Goal: Task Accomplishment & Management: Manage account settings

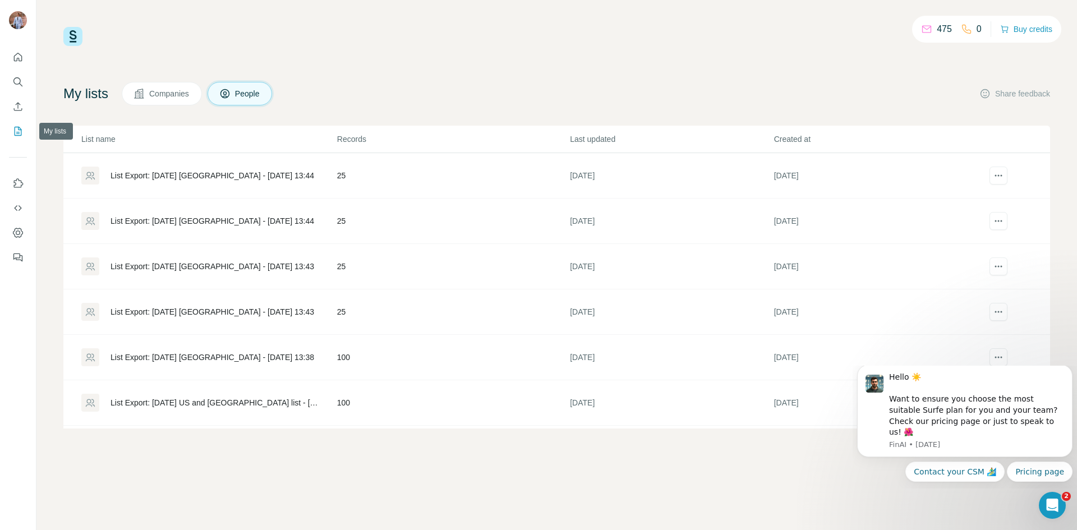
click at [16, 135] on icon "My lists" at bounding box center [18, 131] width 7 height 9
click at [992, 219] on icon "actions" at bounding box center [997, 220] width 11 height 11
click at [958, 242] on span "Download list as CSV" at bounding box center [951, 243] width 76 height 11
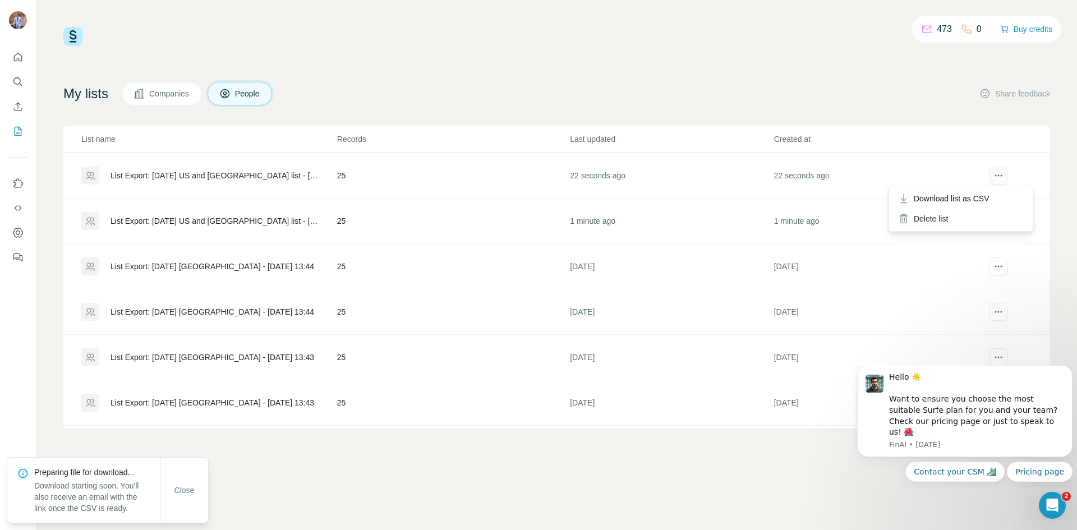
click at [994, 175] on icon "actions" at bounding box center [995, 176] width 2 height 2
click at [959, 195] on span "Download list as CSV" at bounding box center [951, 198] width 76 height 11
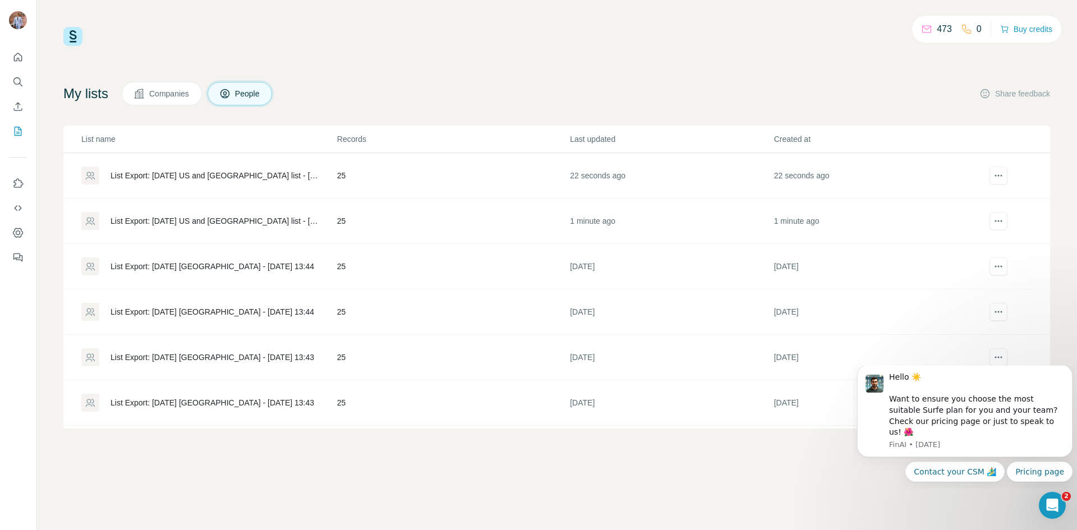
click at [178, 91] on span "Companies" at bounding box center [169, 93] width 41 height 11
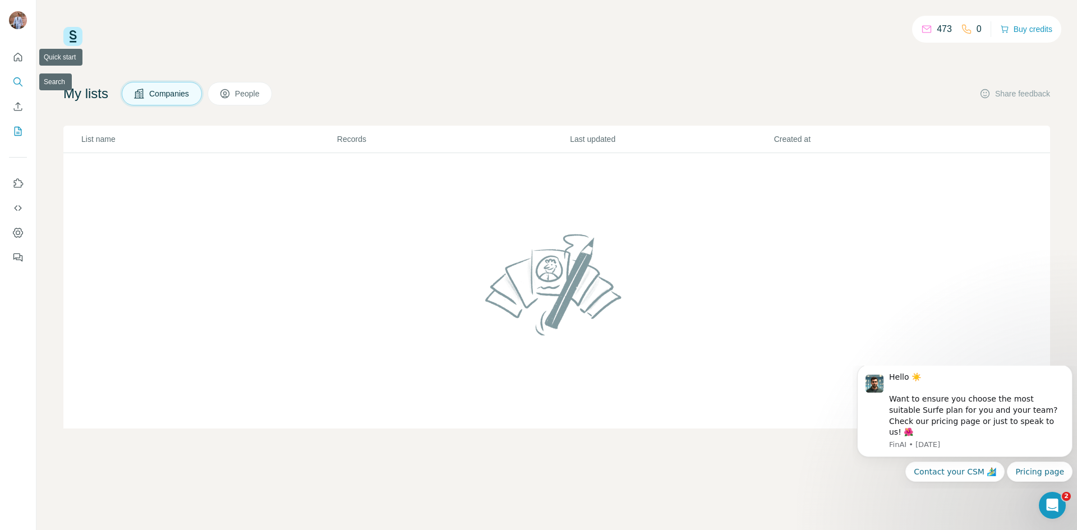
click at [15, 80] on icon "Search" at bounding box center [17, 81] width 11 height 11
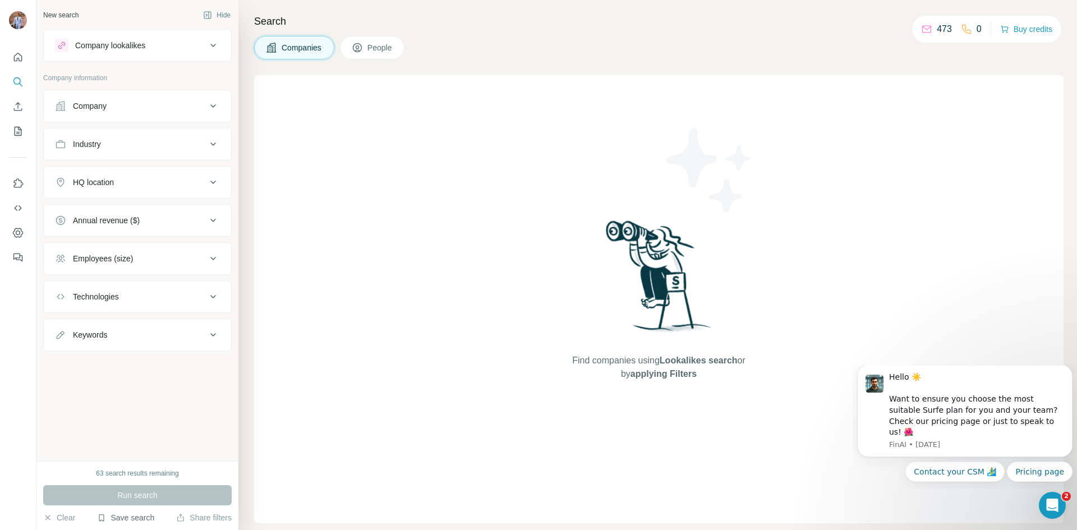
click at [132, 519] on button "Save search" at bounding box center [125, 517] width 57 height 11
click at [143, 499] on div "View my saved searches" at bounding box center [157, 498] width 118 height 22
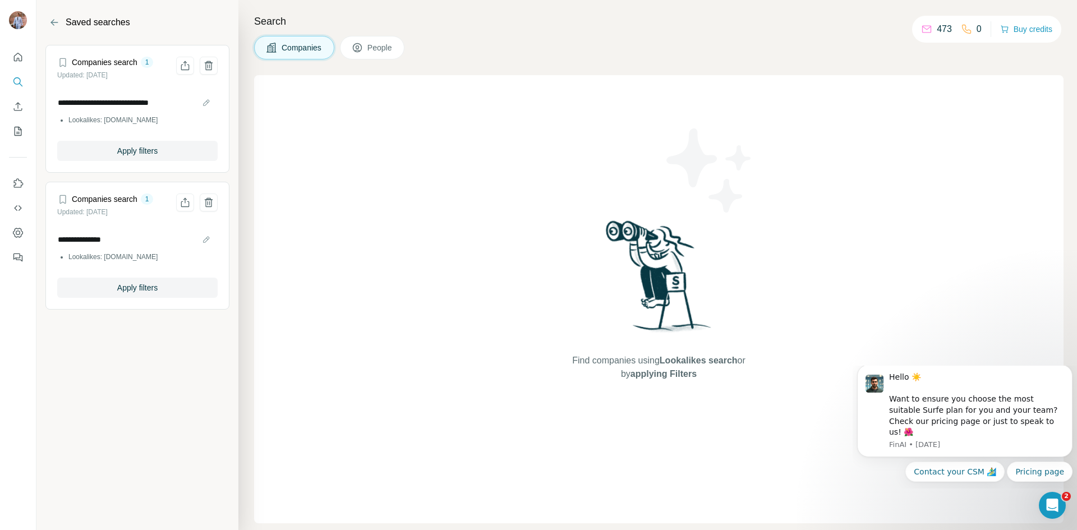
click at [112, 85] on div "**********" at bounding box center [137, 110] width 160 height 59
click at [107, 59] on h4 "Companies search" at bounding box center [105, 62] width 66 height 11
click at [151, 62] on div "1" at bounding box center [147, 62] width 13 height 10
click at [142, 150] on span "Apply filters" at bounding box center [137, 150] width 40 height 11
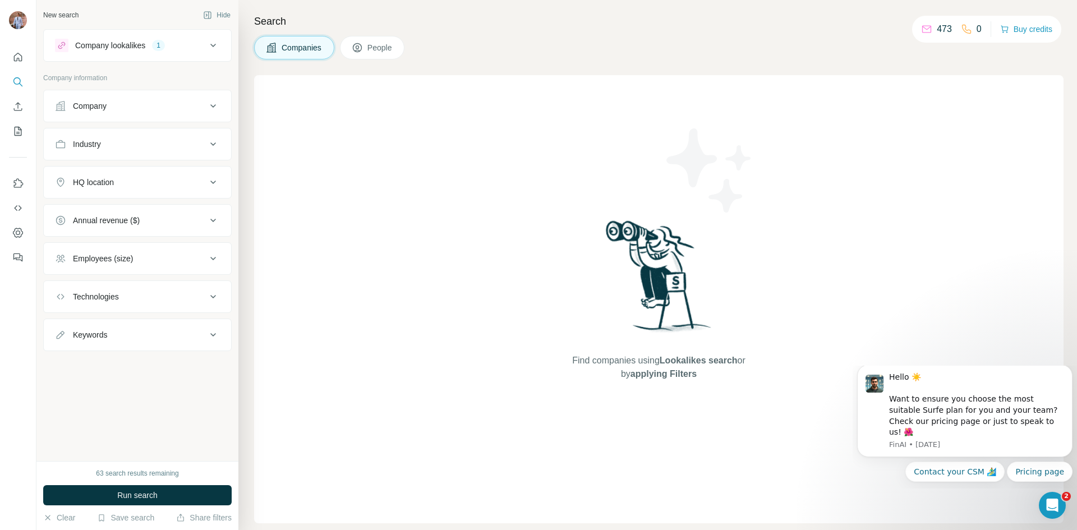
click at [213, 46] on icon at bounding box center [213, 45] width 6 height 3
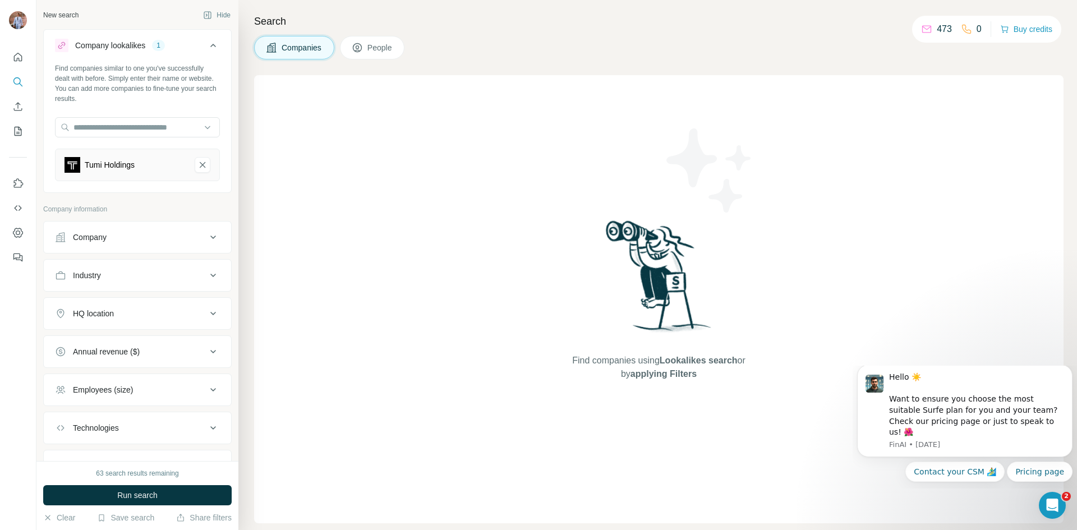
click at [213, 46] on button "Company lookalikes 1" at bounding box center [137, 47] width 187 height 31
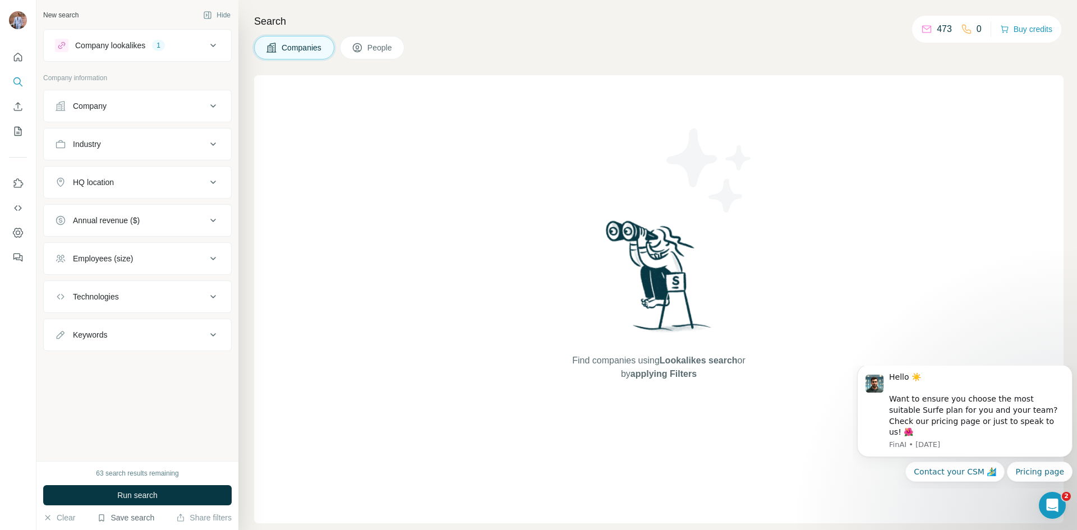
click at [130, 521] on button "Save search" at bounding box center [125, 517] width 57 height 11
click at [138, 496] on div "View my saved searches" at bounding box center [157, 498] width 118 height 22
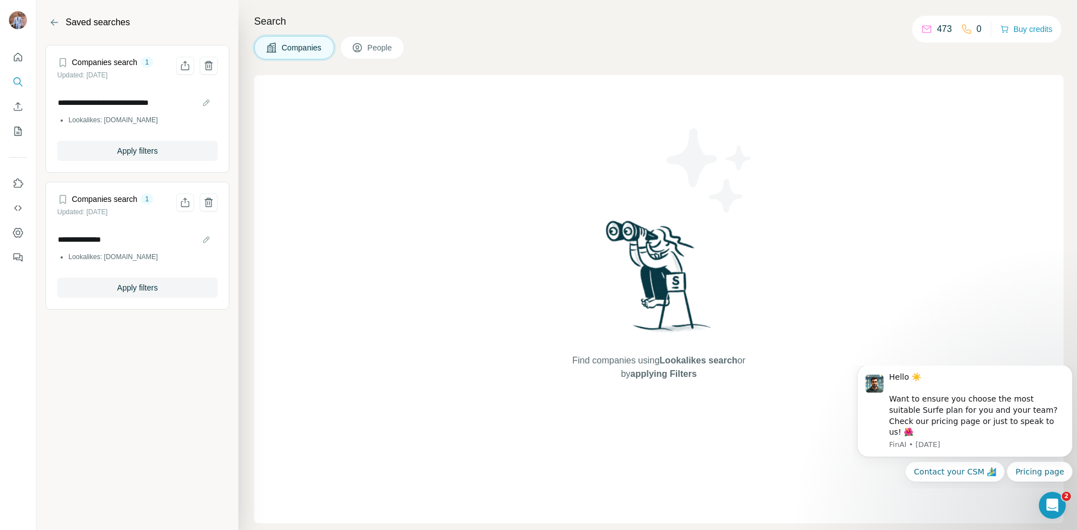
click at [147, 63] on div "1" at bounding box center [147, 62] width 13 height 10
click at [151, 63] on div "1" at bounding box center [147, 62] width 13 height 10
click at [133, 154] on span "Apply filters" at bounding box center [137, 150] width 40 height 11
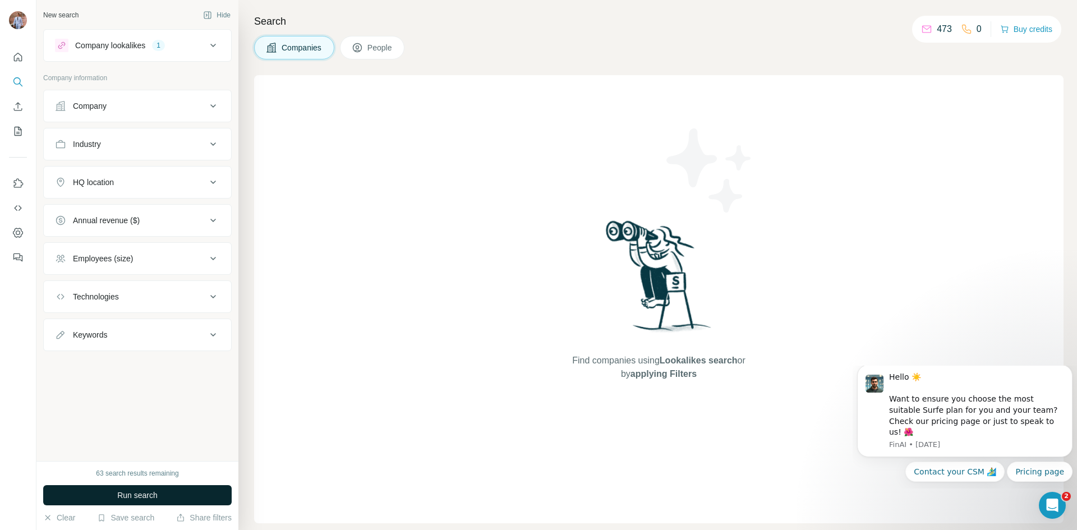
click at [133, 501] on button "Run search" at bounding box center [137, 495] width 188 height 20
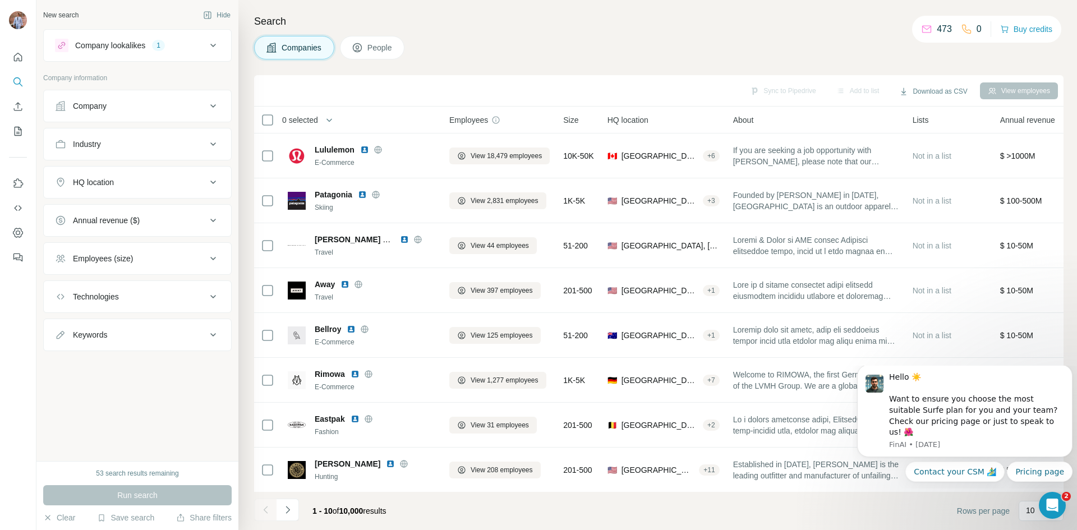
click at [211, 50] on icon at bounding box center [212, 45] width 13 height 13
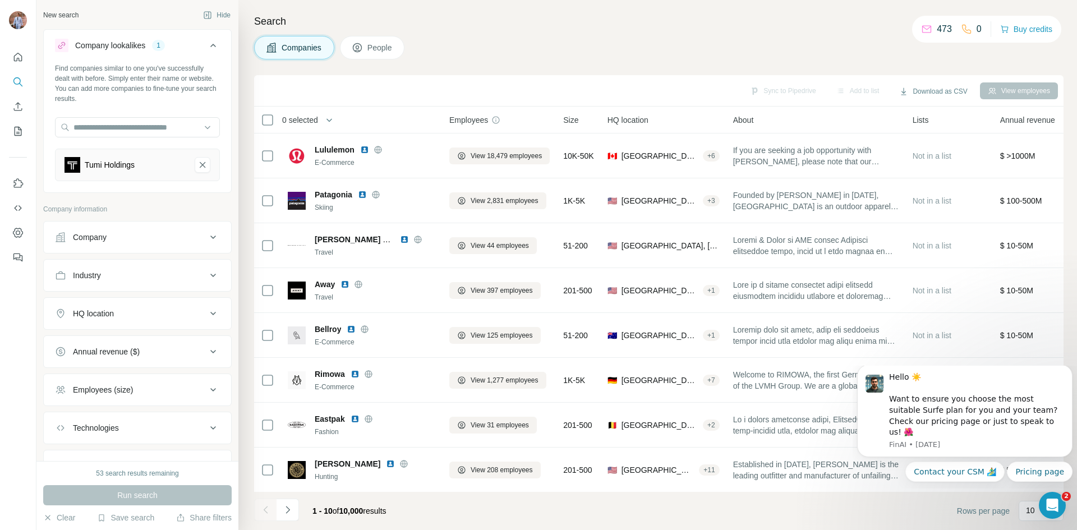
click at [211, 46] on button "Company lookalikes 1" at bounding box center [137, 47] width 187 height 31
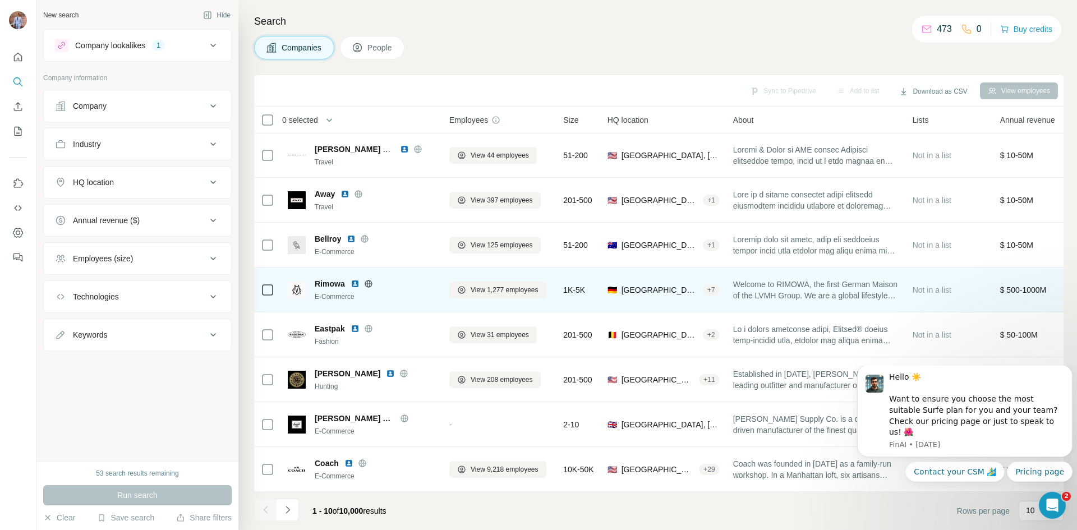
scroll to position [96, 0]
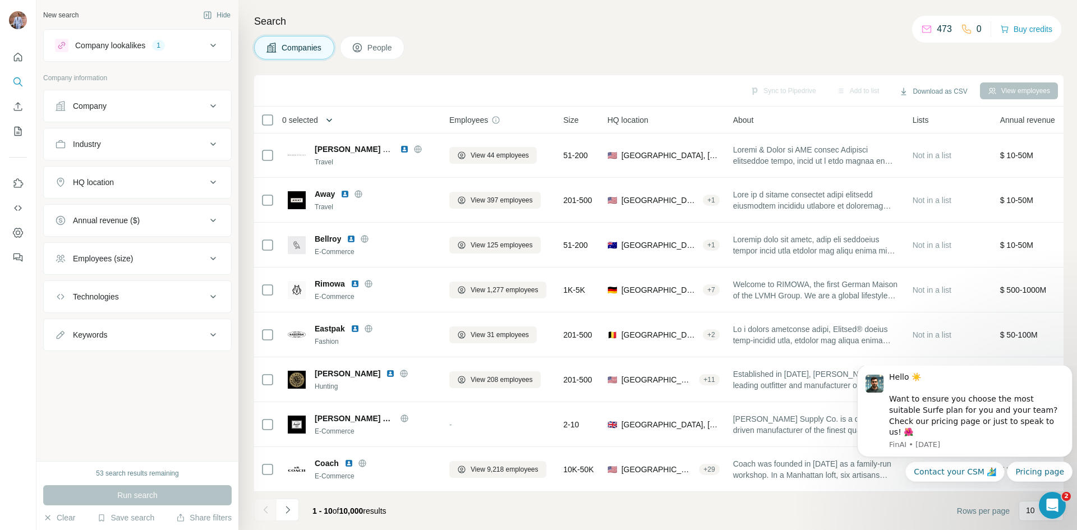
click at [332, 123] on icon "button" at bounding box center [329, 119] width 11 height 11
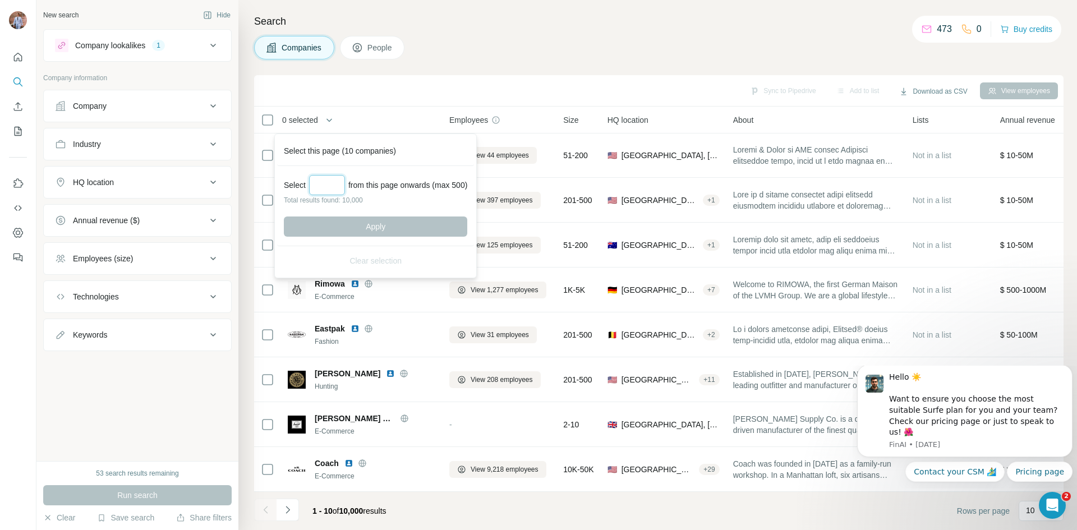
click at [323, 184] on input "Select a number (up to 500)" at bounding box center [327, 185] width 36 height 20
type input "***"
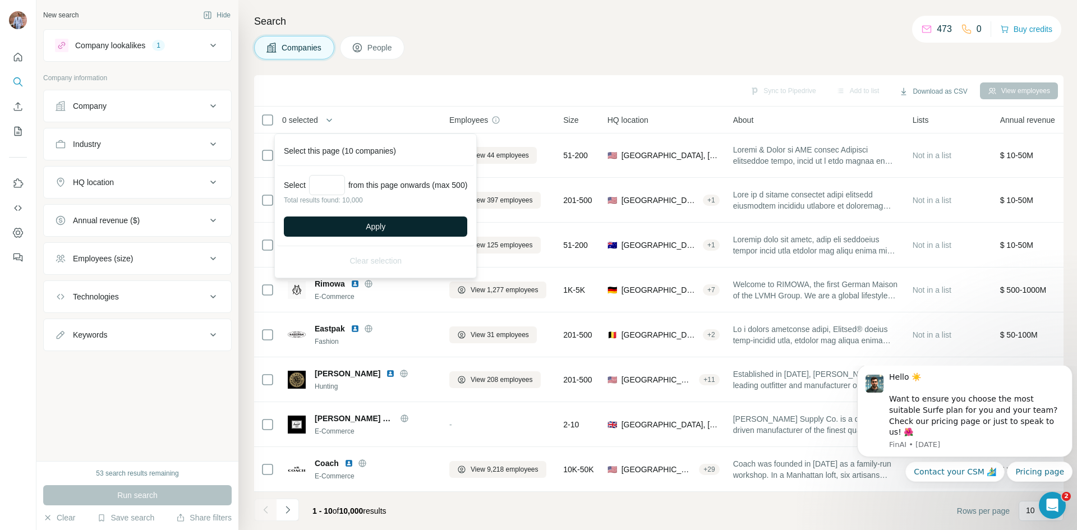
click at [392, 224] on button "Apply" at bounding box center [375, 226] width 183 height 20
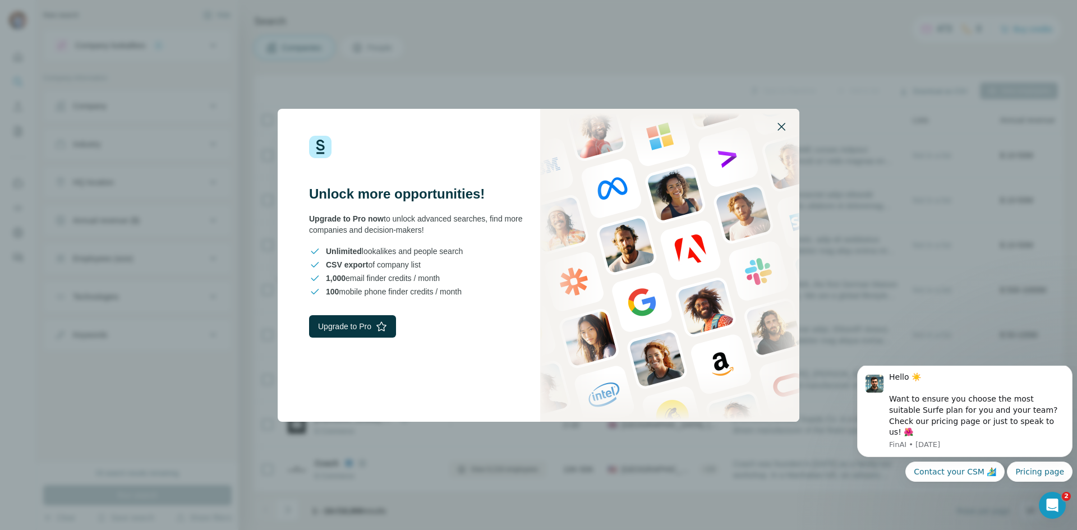
click at [784, 127] on icon "button" at bounding box center [780, 126] width 13 height 13
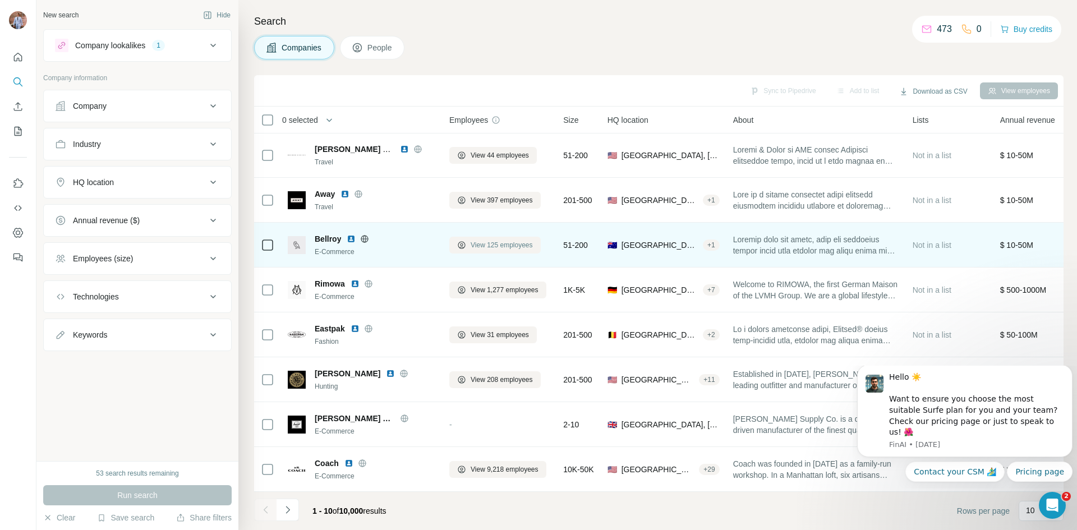
click at [483, 240] on span "View 125 employees" at bounding box center [501, 245] width 62 height 10
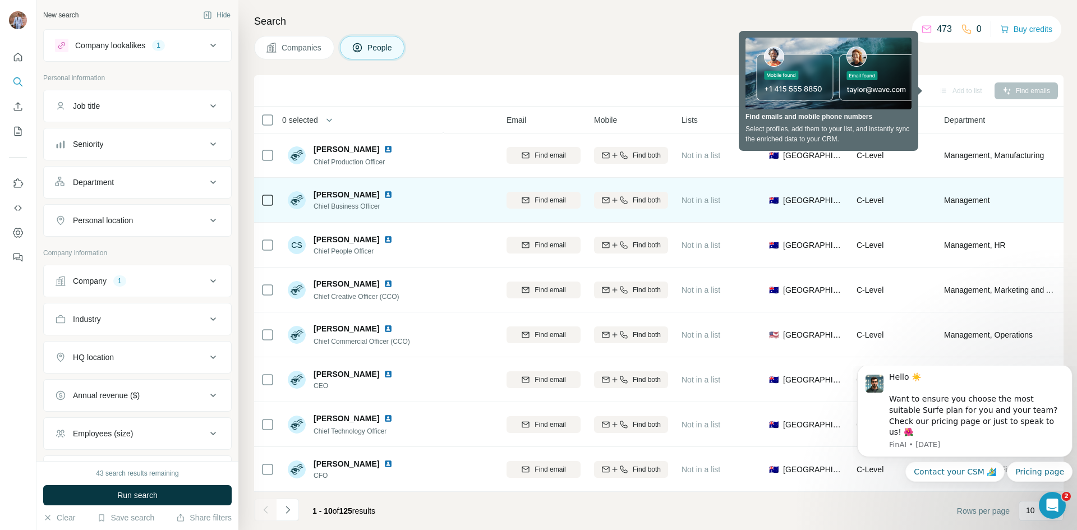
scroll to position [96, 0]
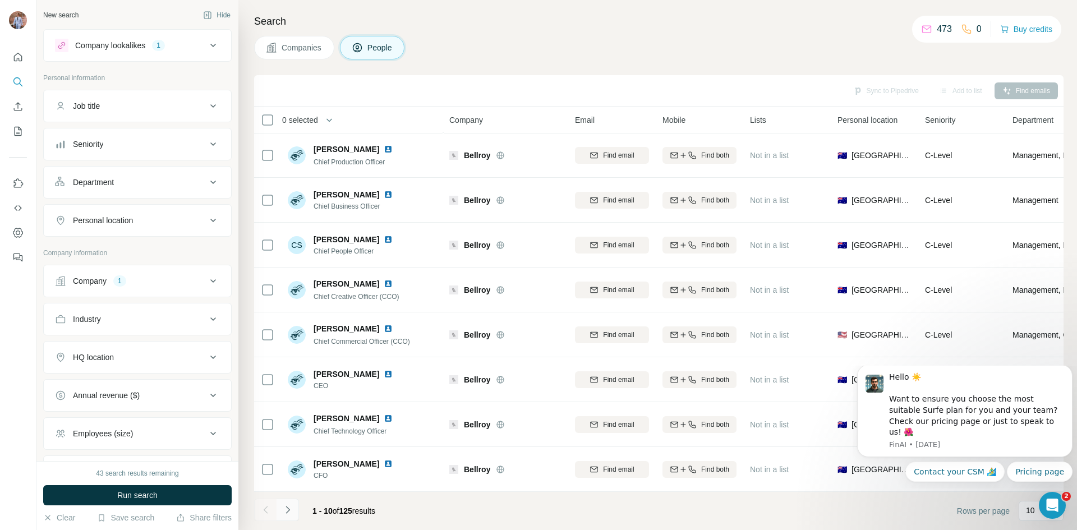
click at [285, 509] on icon "Navigate to next page" at bounding box center [287, 509] width 11 height 11
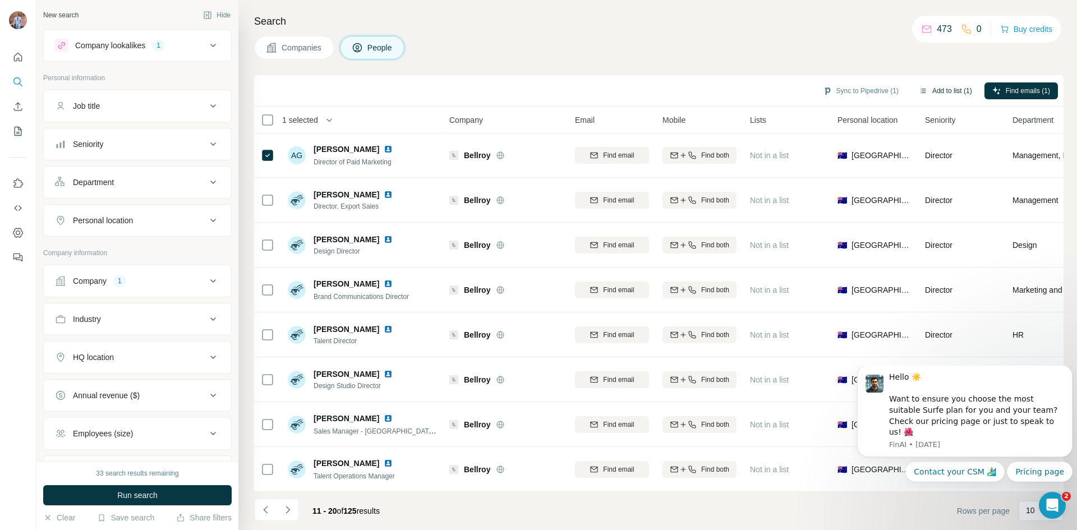
click at [939, 90] on button "Add to list (1)" at bounding box center [945, 90] width 69 height 17
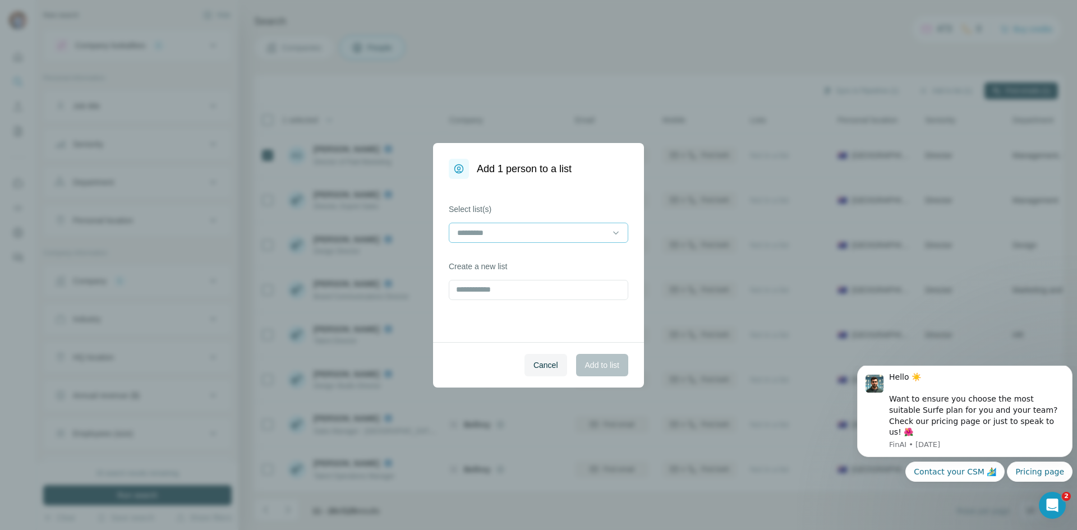
click at [574, 234] on input at bounding box center [531, 233] width 151 height 12
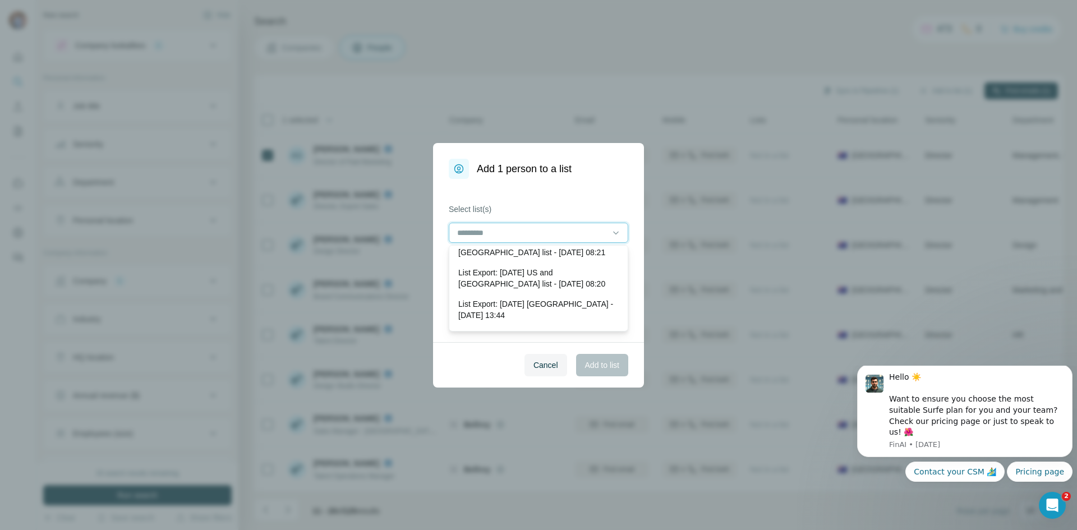
scroll to position [0, 0]
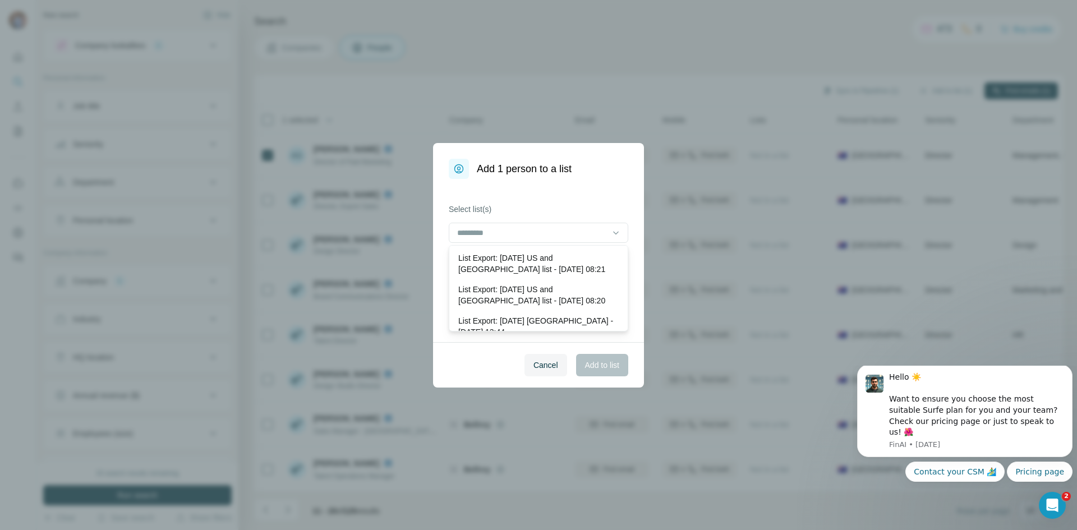
click at [546, 206] on label "Select list(s)" at bounding box center [538, 209] width 179 height 11
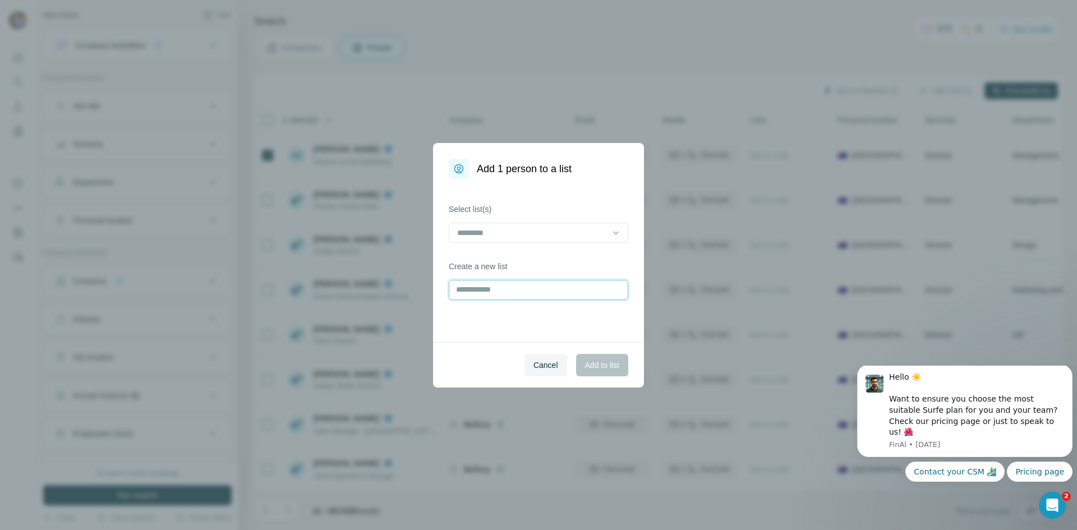
click at [481, 294] on input "text" at bounding box center [538, 290] width 179 height 20
type input "*"
click at [496, 292] on input "**********" at bounding box center [538, 290] width 179 height 20
type input "**********"
click at [539, 269] on label "Create a new list" at bounding box center [538, 266] width 179 height 11
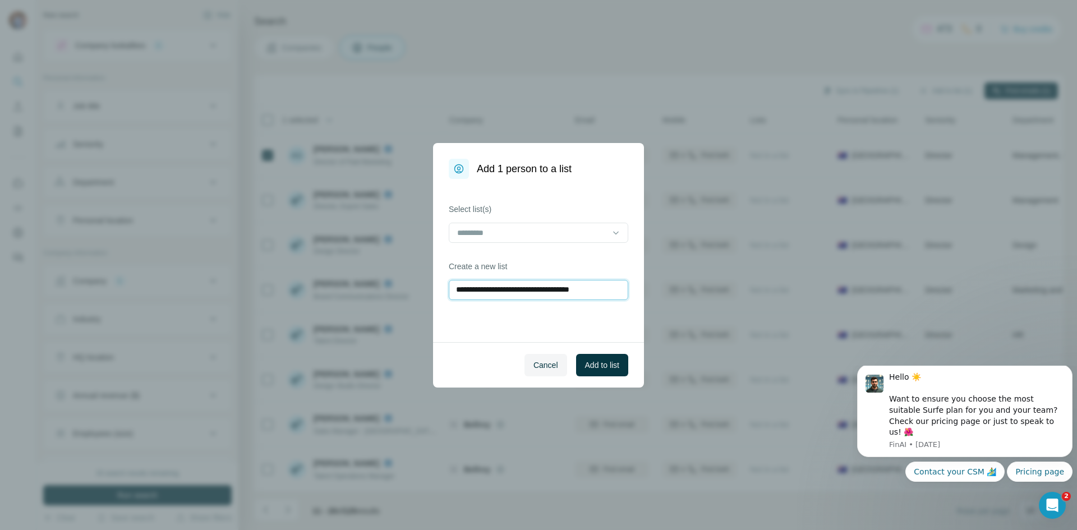
click at [617, 290] on input "**********" at bounding box center [538, 290] width 179 height 20
click at [600, 358] on button "Add to list" at bounding box center [602, 365] width 52 height 22
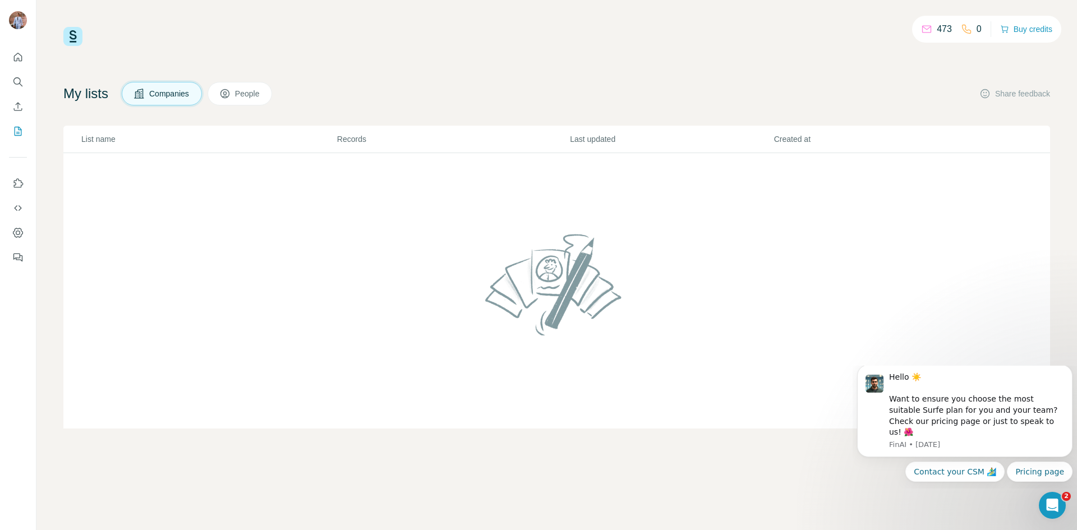
click at [222, 95] on button "People" at bounding box center [239, 94] width 65 height 24
click at [258, 95] on span "People" at bounding box center [248, 93] width 26 height 11
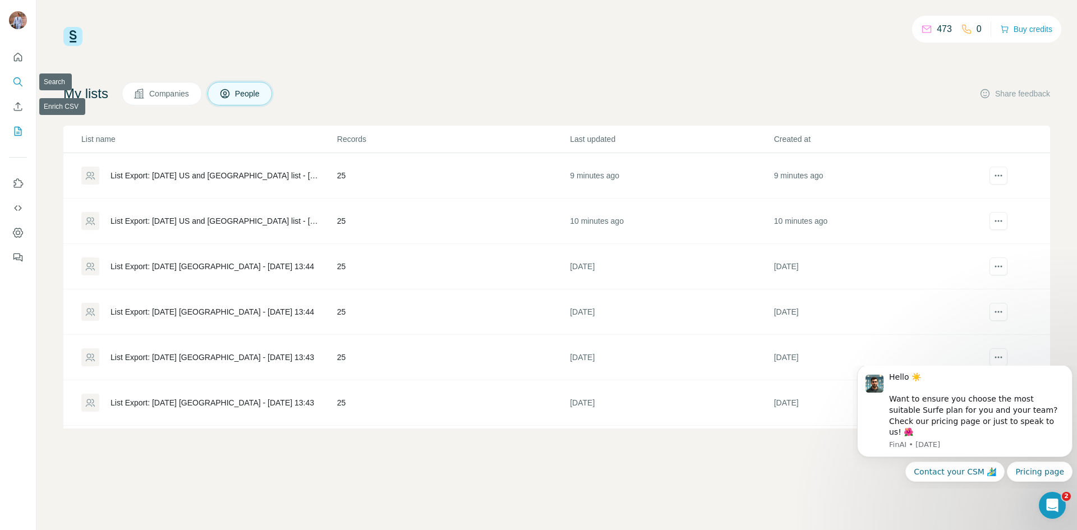
click at [18, 85] on icon "Search" at bounding box center [17, 81] width 11 height 11
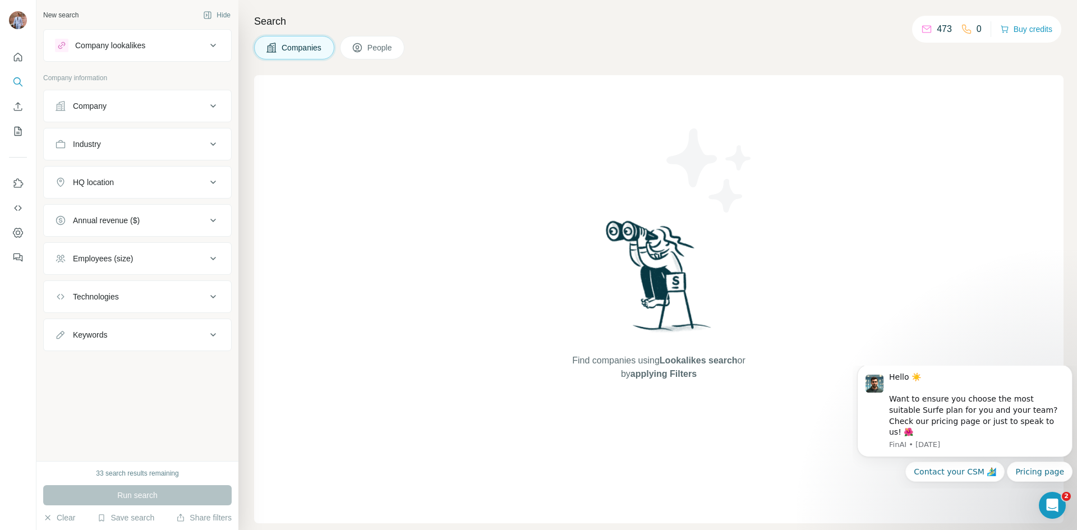
click at [179, 53] on button "Company lookalikes" at bounding box center [137, 45] width 187 height 27
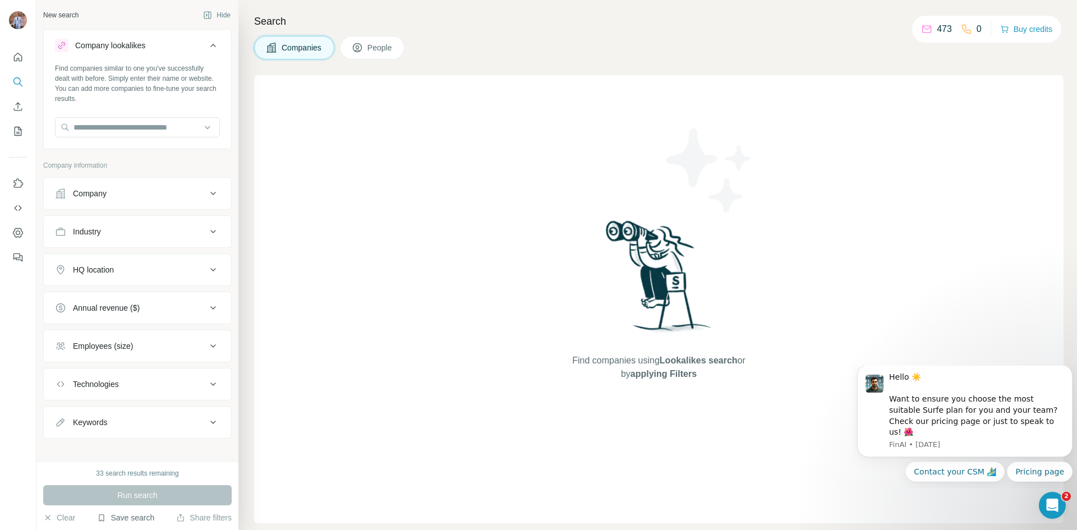
click at [124, 518] on button "Save search" at bounding box center [125, 517] width 57 height 11
click at [143, 499] on div "View my saved searches" at bounding box center [157, 498] width 118 height 22
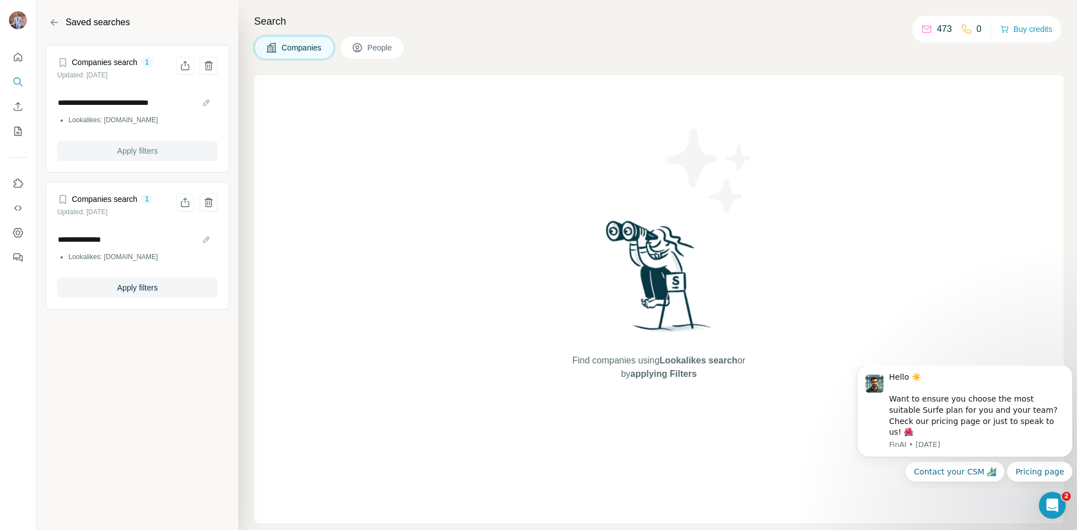
click at [123, 148] on span "Apply filters" at bounding box center [137, 150] width 40 height 11
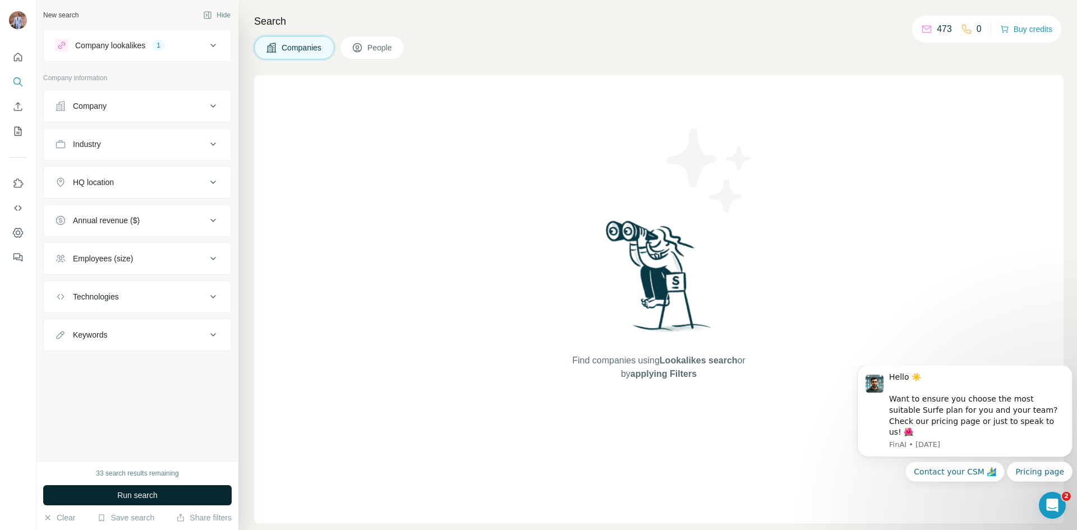
click at [143, 501] on button "Run search" at bounding box center [137, 495] width 188 height 20
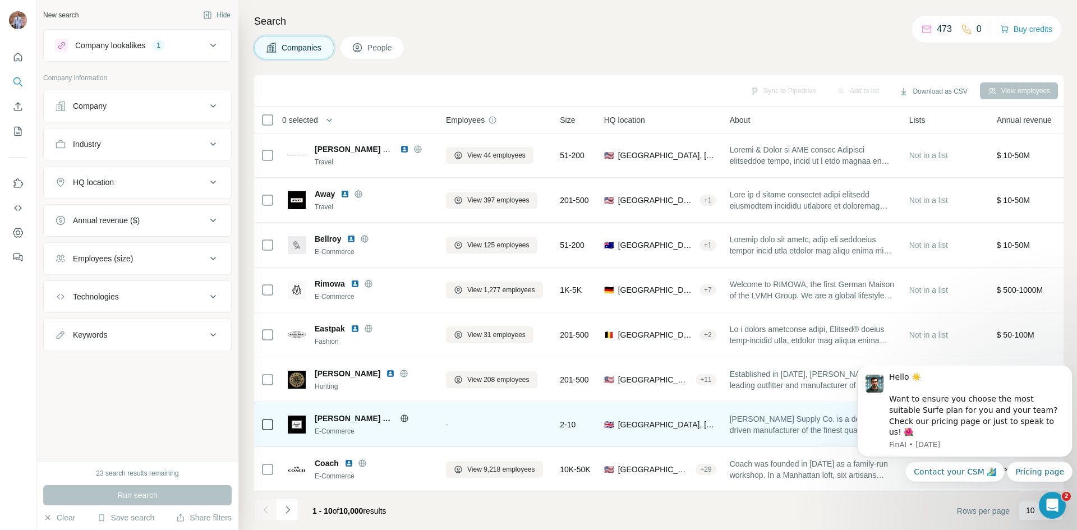
scroll to position [96, 0]
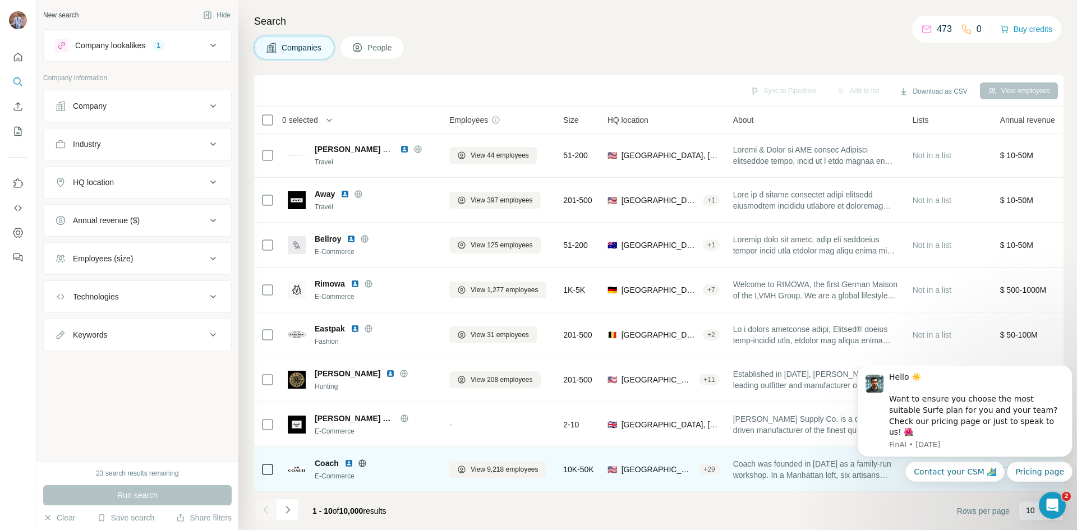
click at [362, 459] on icon at bounding box center [362, 462] width 3 height 7
click at [500, 465] on span "View 9,218 employees" at bounding box center [504, 469] width 68 height 10
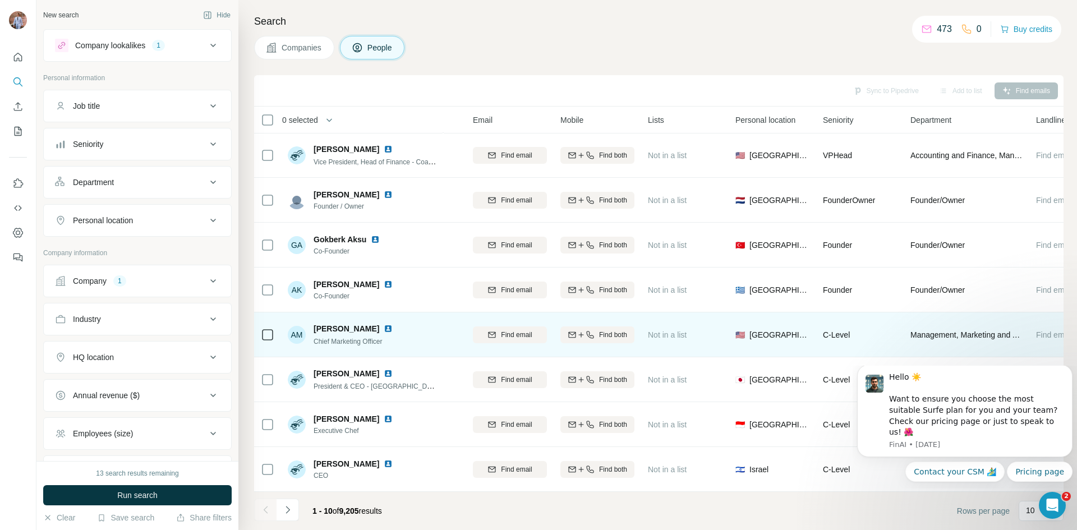
scroll to position [96, 0]
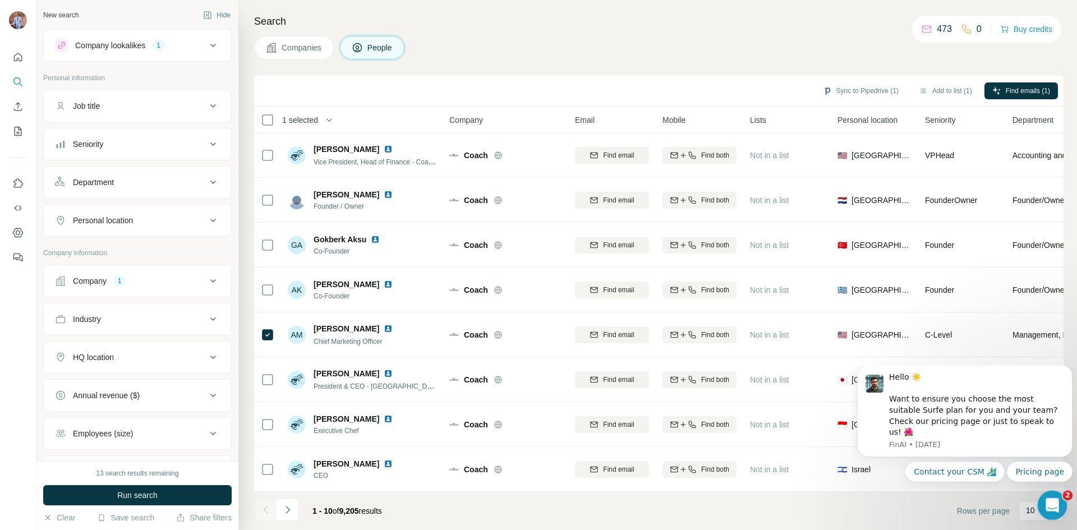
click at [1053, 498] on icon "Open Intercom Messenger" at bounding box center [1050, 504] width 19 height 19
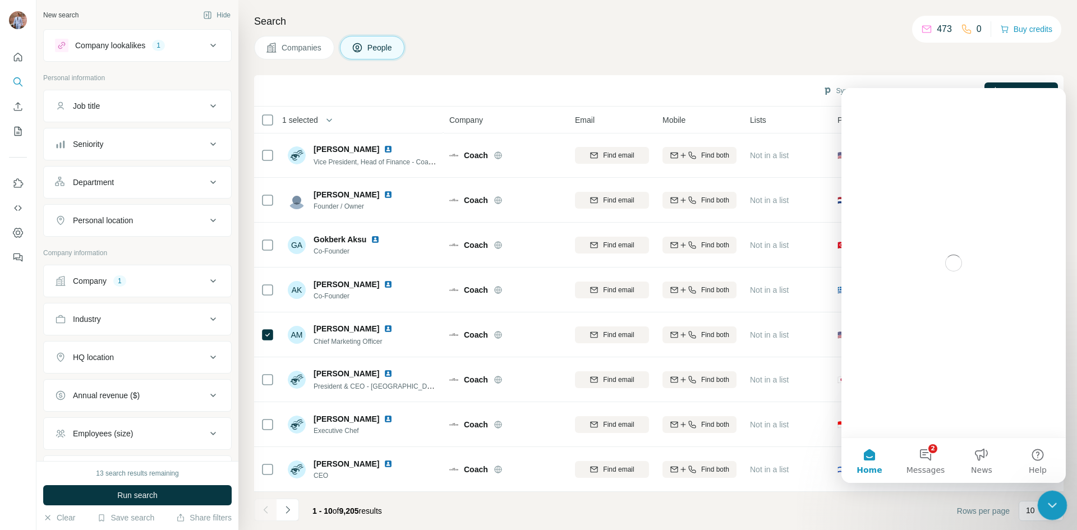
scroll to position [0, 0]
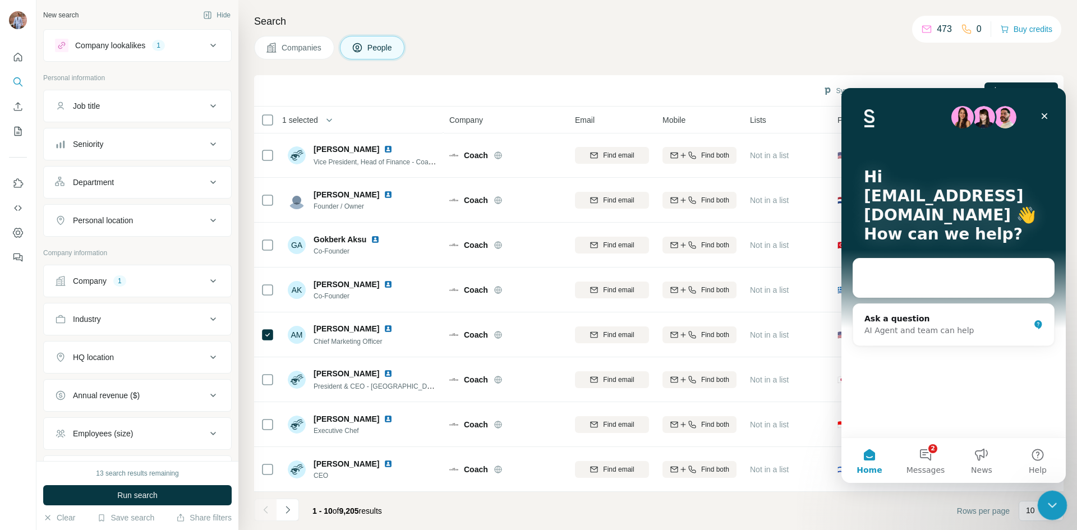
click at [1054, 506] on icon "Close Intercom Messenger" at bounding box center [1049, 503] width 13 height 13
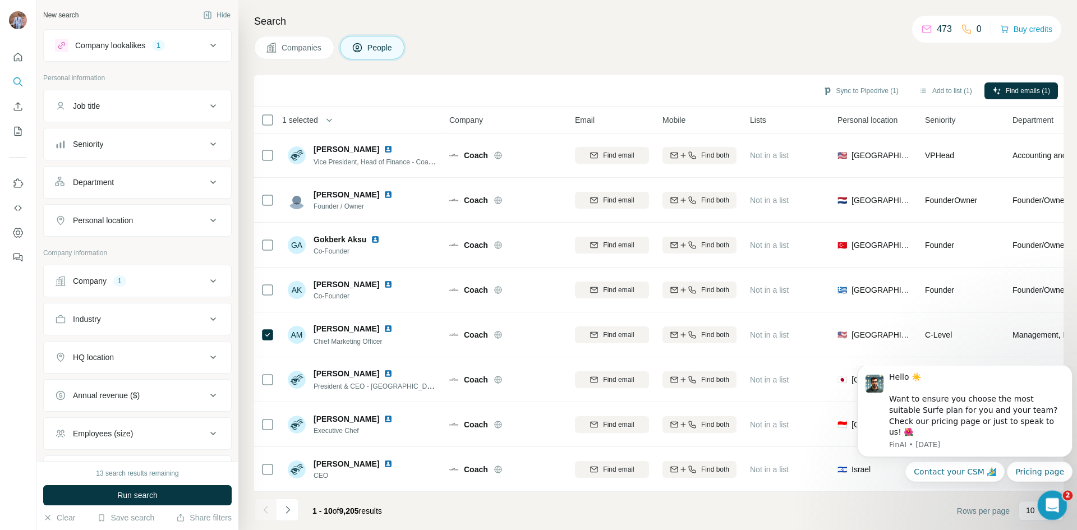
click at [1053, 505] on icon "Open Intercom Messenger" at bounding box center [1050, 504] width 19 height 19
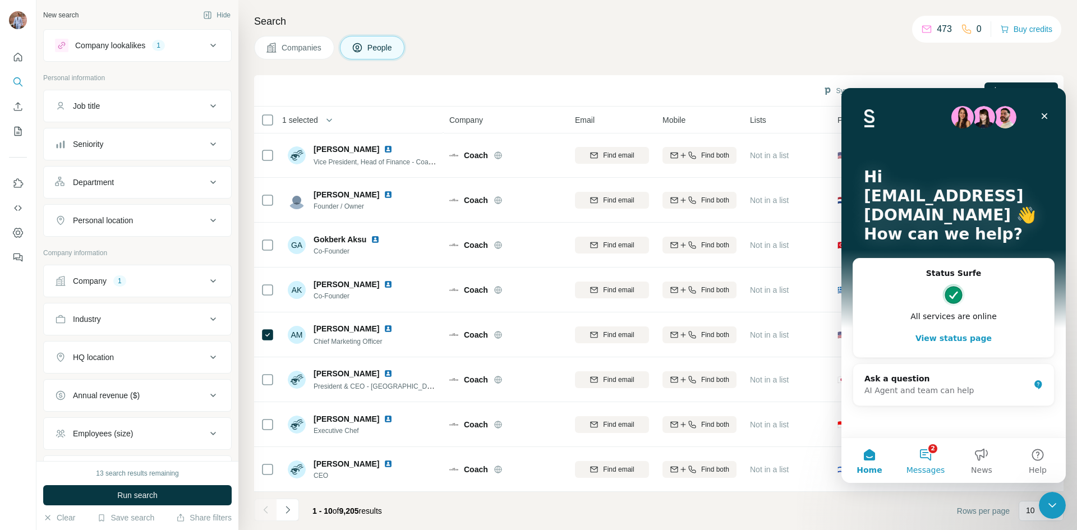
click at [933, 459] on button "2 Messages" at bounding box center [925, 460] width 56 height 45
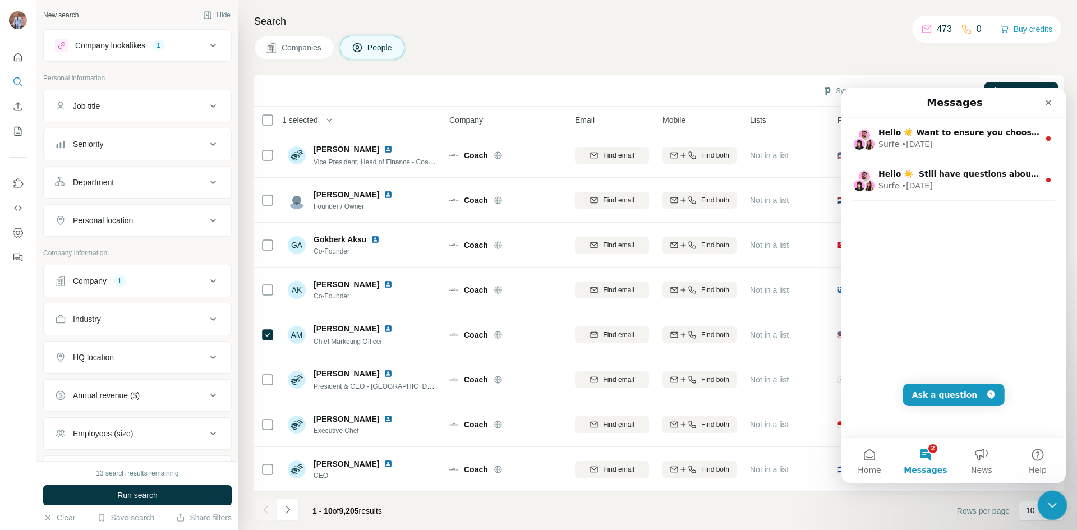
click at [1058, 502] on div "Close Intercom Messenger" at bounding box center [1050, 503] width 27 height 27
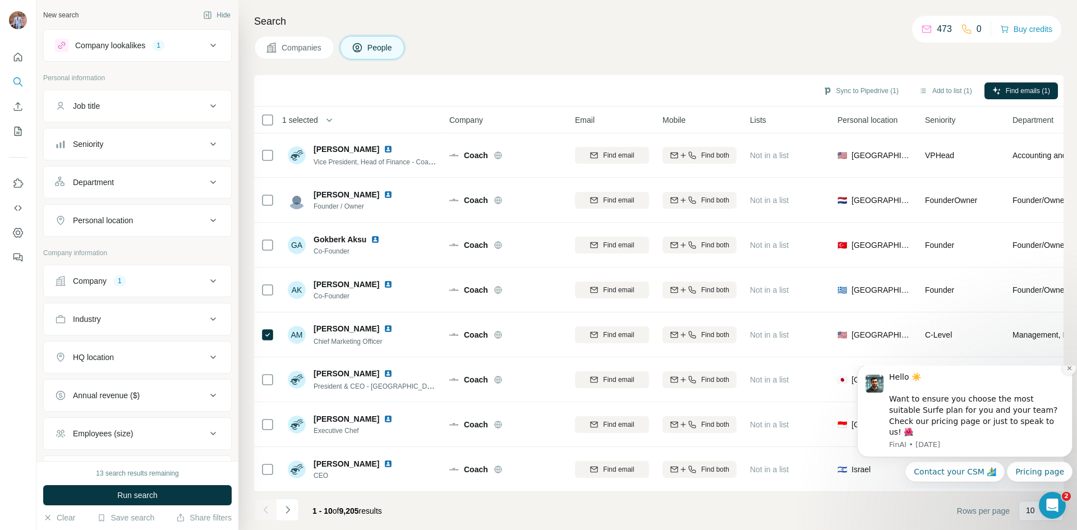
click at [1067, 375] on button "Dismiss notification" at bounding box center [1068, 368] width 15 height 15
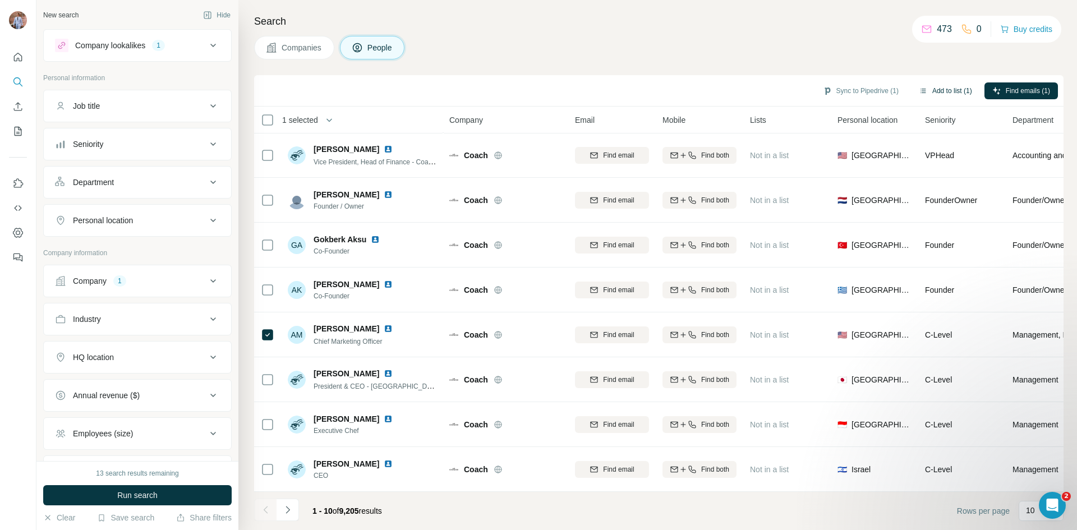
click at [931, 91] on button "Add to list (1)" at bounding box center [945, 90] width 69 height 17
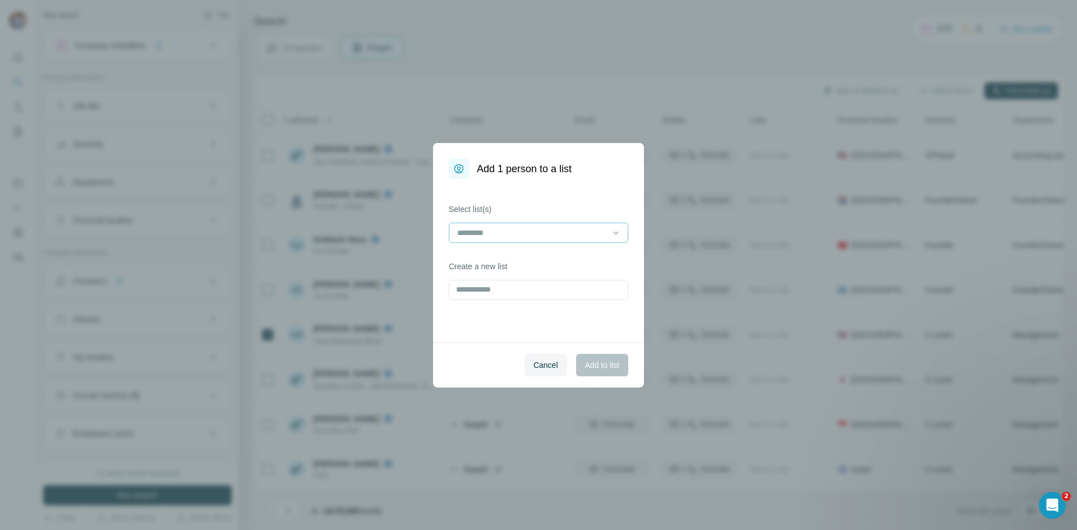
click at [515, 234] on input at bounding box center [531, 233] width 151 height 12
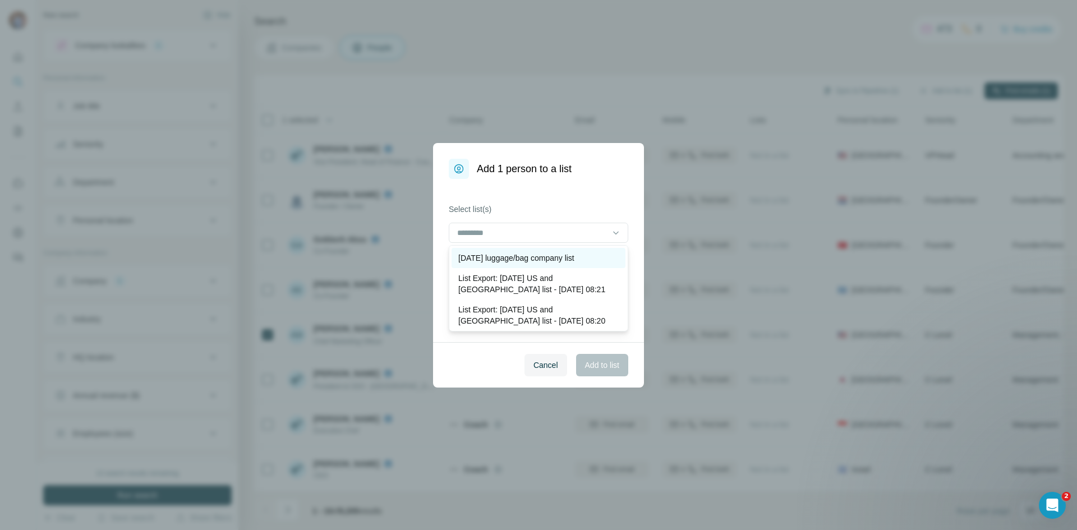
click at [512, 257] on p "[DATE] luggage/bag company list" at bounding box center [516, 257] width 116 height 11
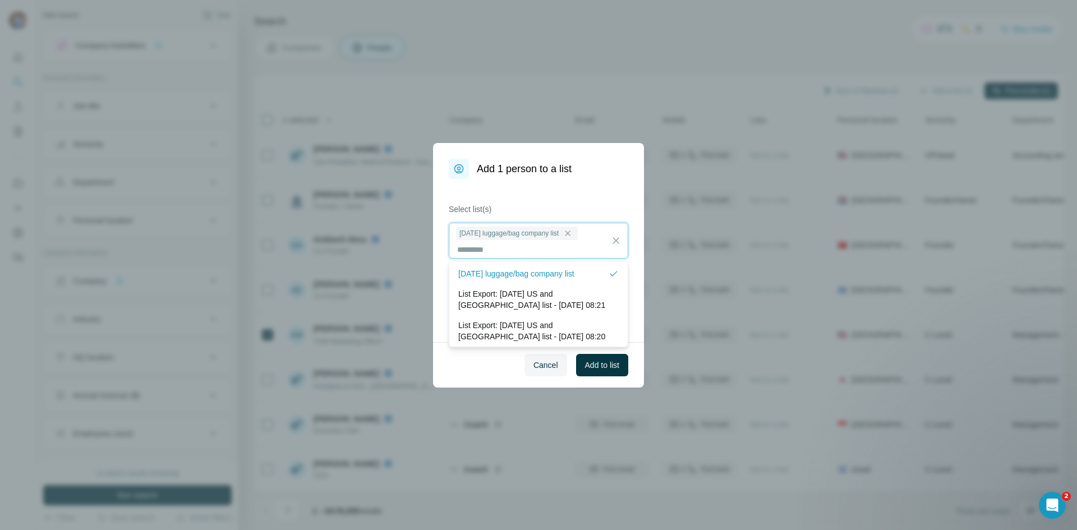
scroll to position [1, 0]
click at [599, 362] on span "Add to list" at bounding box center [602, 364] width 34 height 11
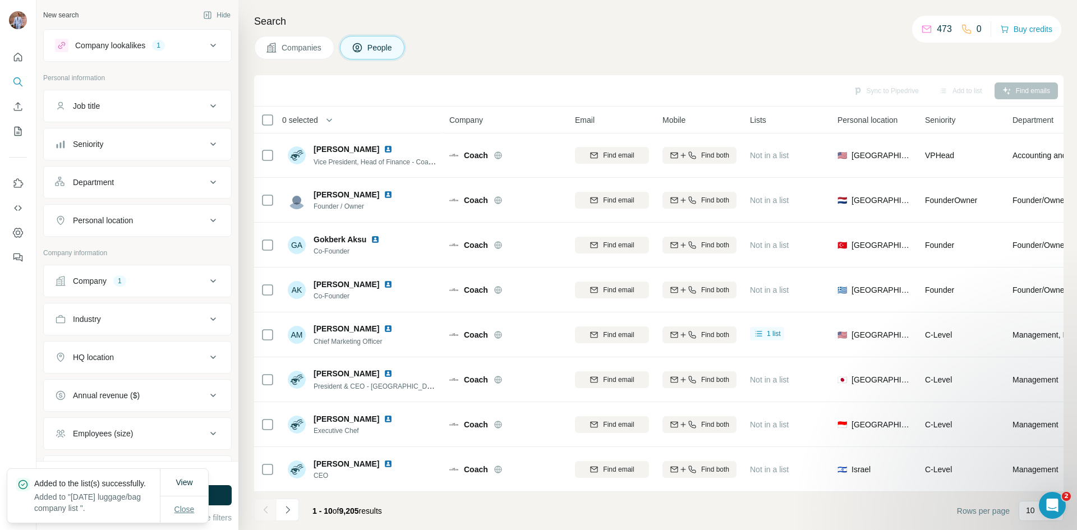
click at [189, 511] on span "Close" at bounding box center [184, 508] width 20 height 11
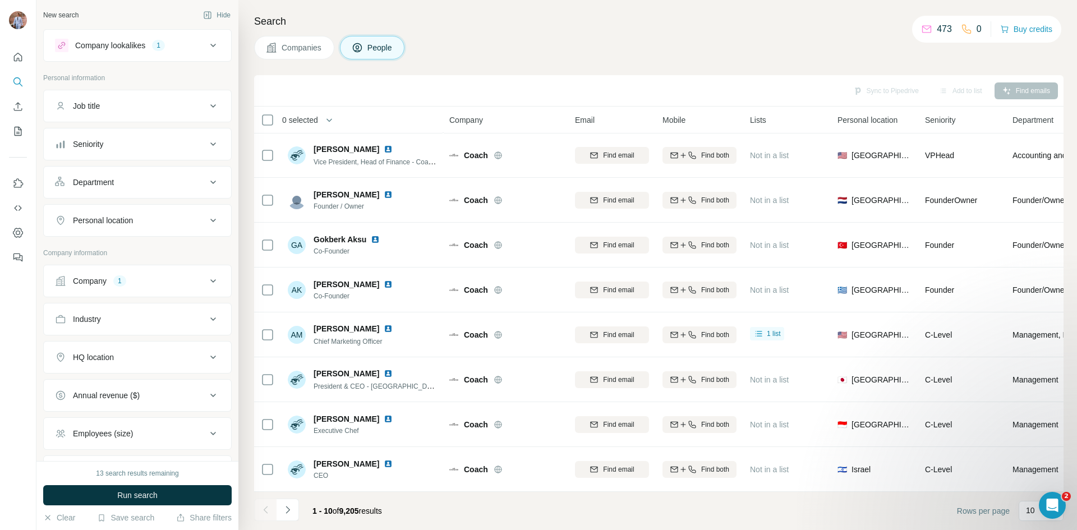
click at [314, 53] on span "Companies" at bounding box center [301, 47] width 41 height 11
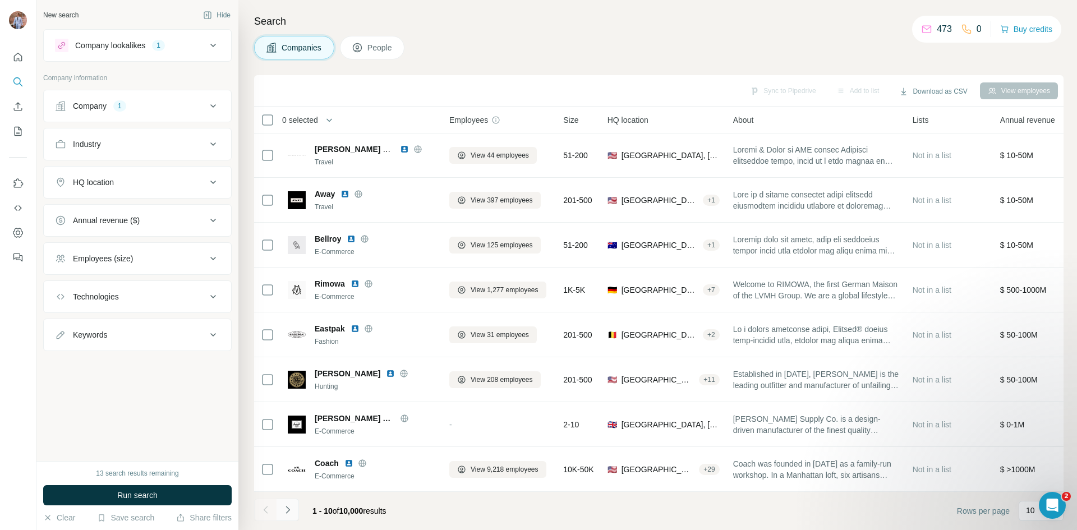
click at [292, 511] on icon "Navigate to next page" at bounding box center [287, 509] width 11 height 11
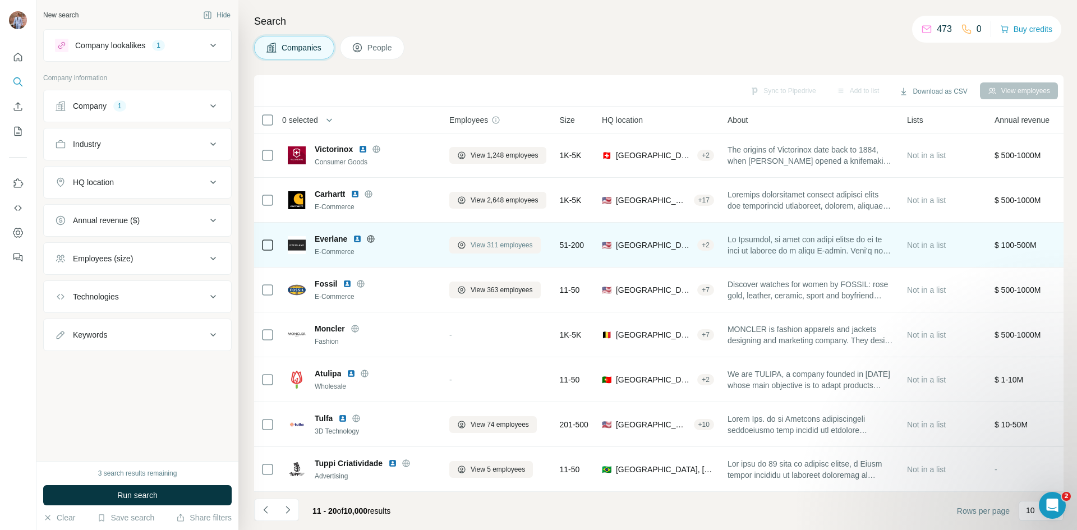
click at [509, 240] on span "View 311 employees" at bounding box center [501, 245] width 62 height 10
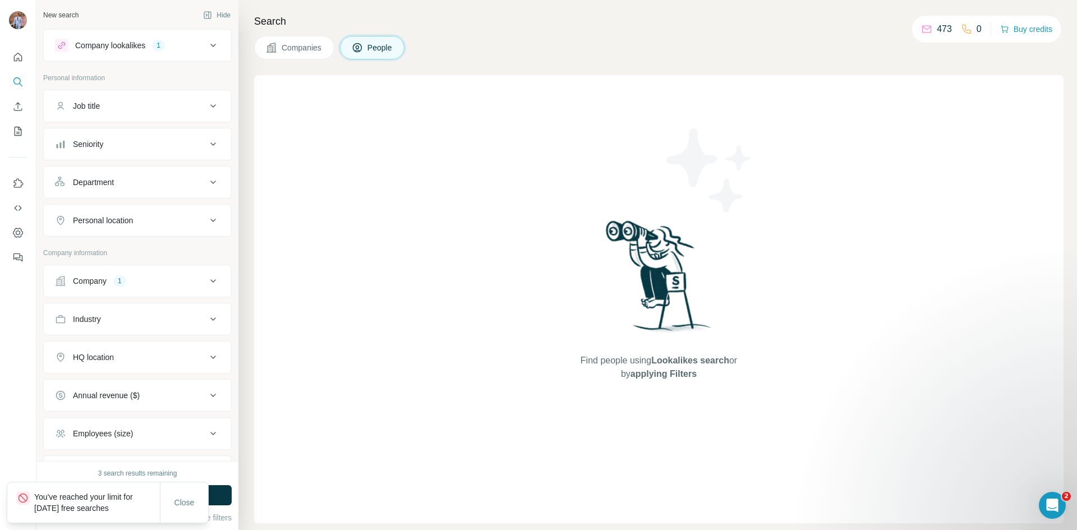
click at [288, 49] on span "Companies" at bounding box center [301, 47] width 41 height 11
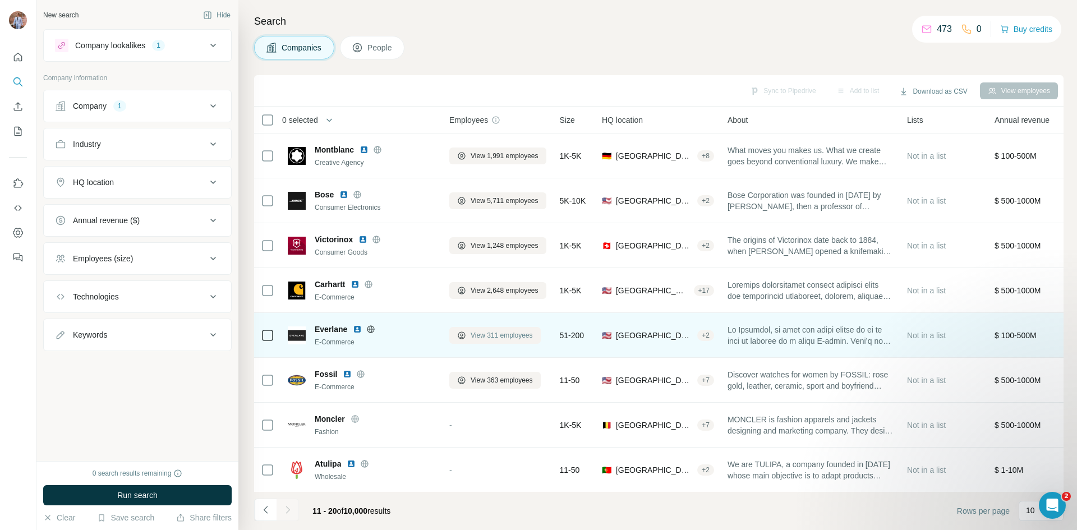
click at [508, 332] on span "View 311 employees" at bounding box center [501, 335] width 62 height 10
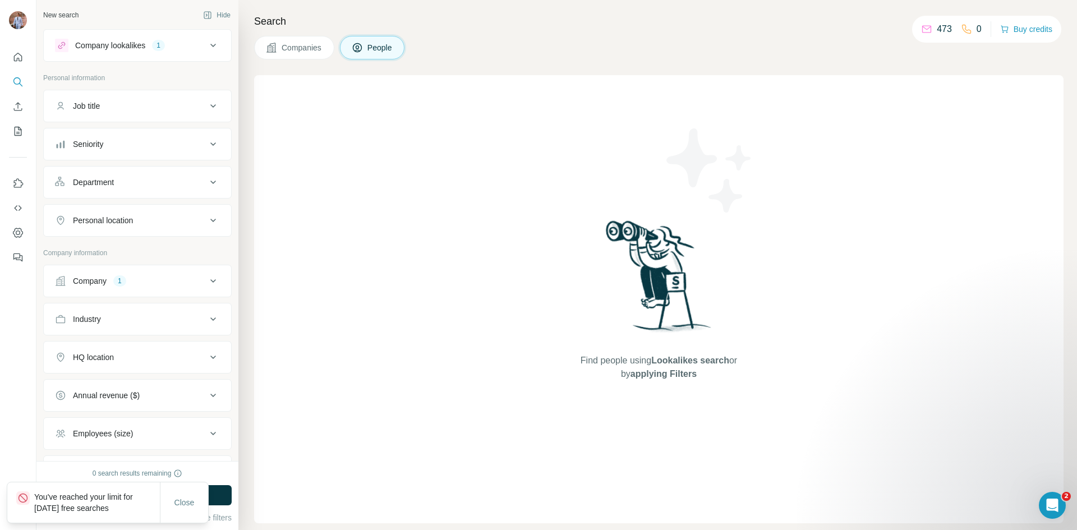
click at [299, 47] on span "Companies" at bounding box center [301, 47] width 41 height 11
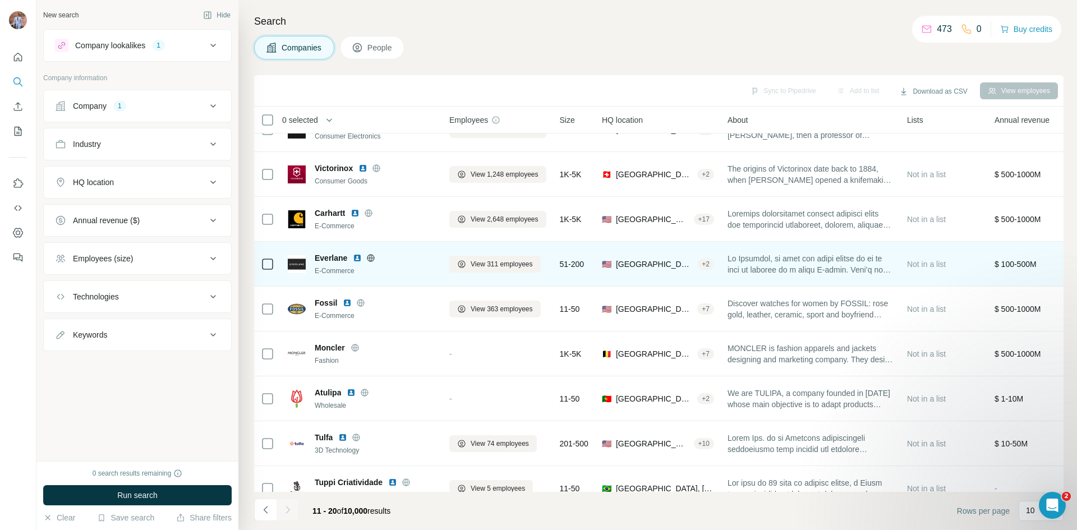
scroll to position [96, 0]
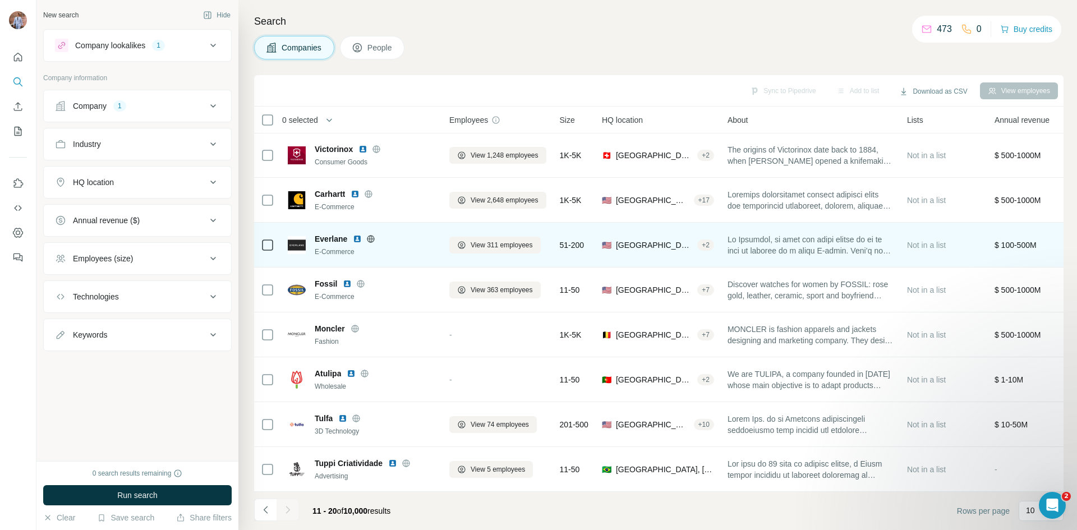
click at [336, 234] on span "Everlane" at bounding box center [331, 238] width 33 height 11
click at [530, 248] on div "View 311 employees" at bounding box center [497, 244] width 97 height 31
click at [512, 240] on span "View 311 employees" at bounding box center [501, 245] width 62 height 10
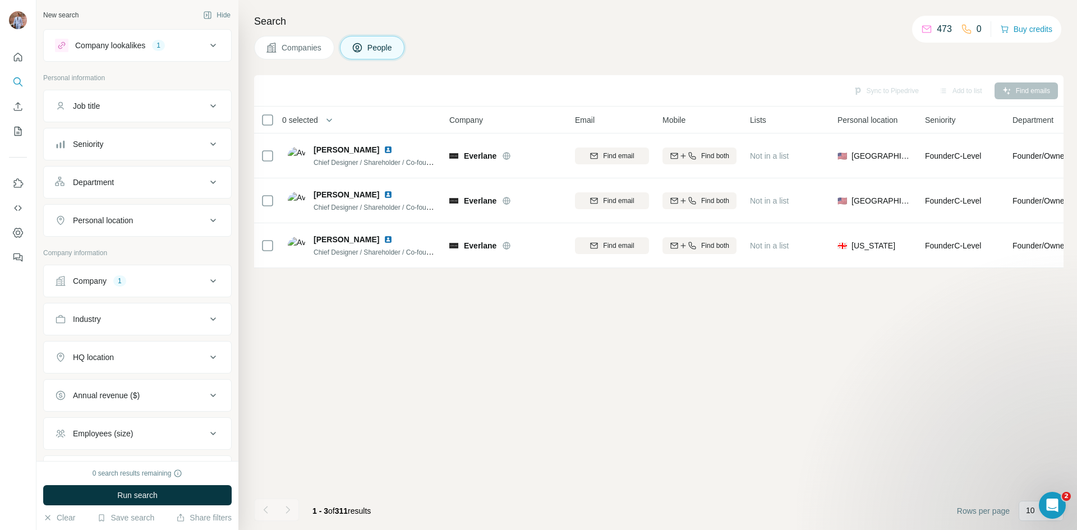
scroll to position [0, 0]
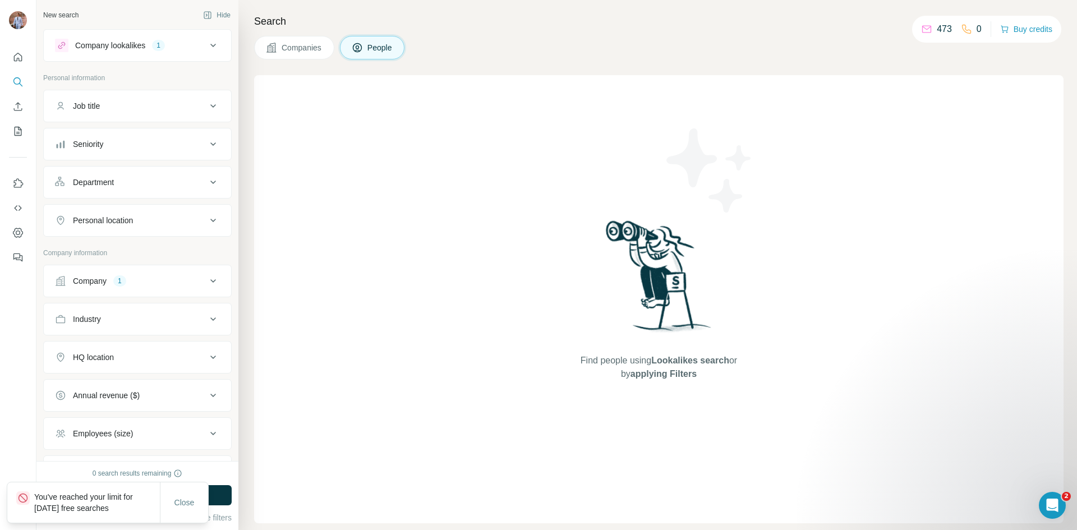
click at [303, 43] on span "Companies" at bounding box center [301, 47] width 41 height 11
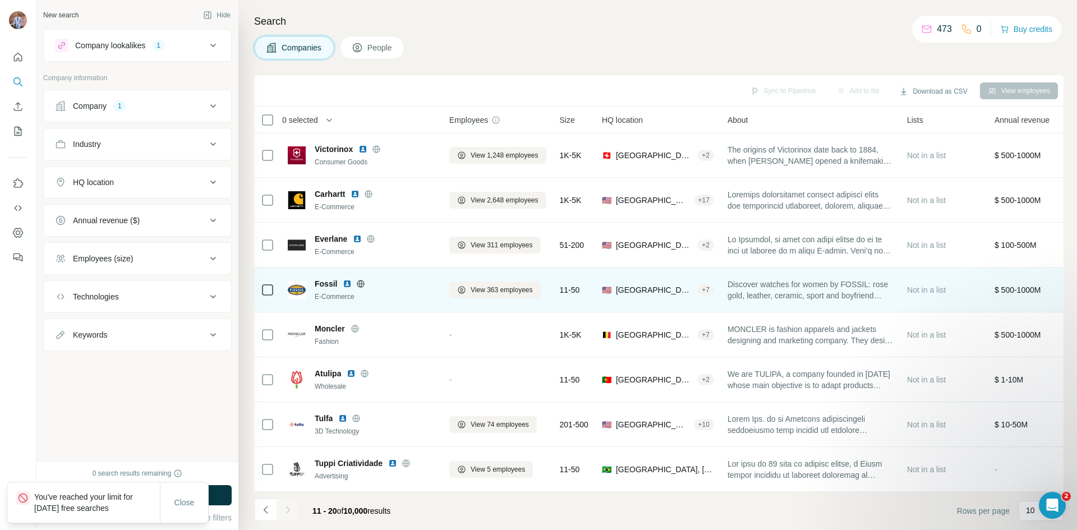
scroll to position [96, 0]
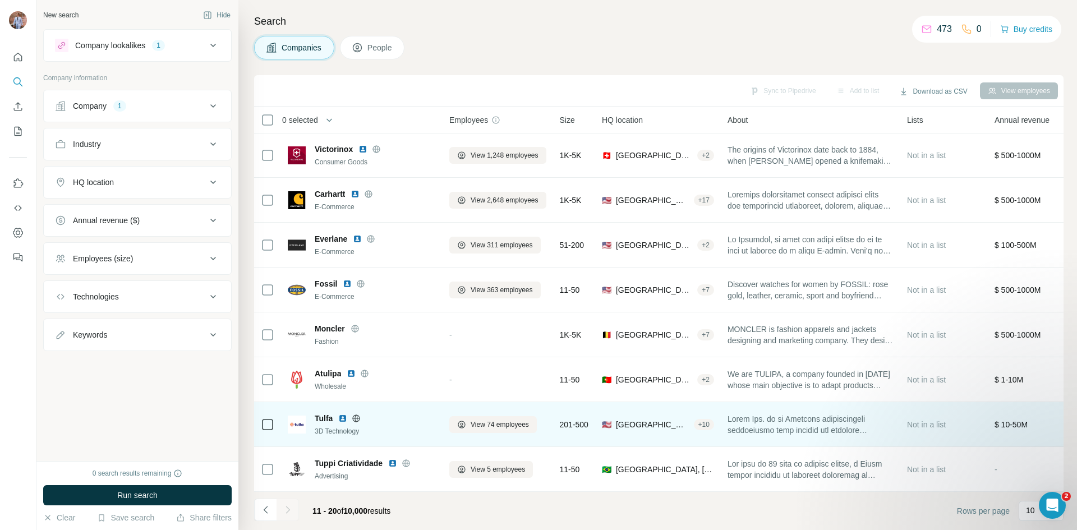
click at [357, 414] on icon at bounding box center [356, 418] width 9 height 9
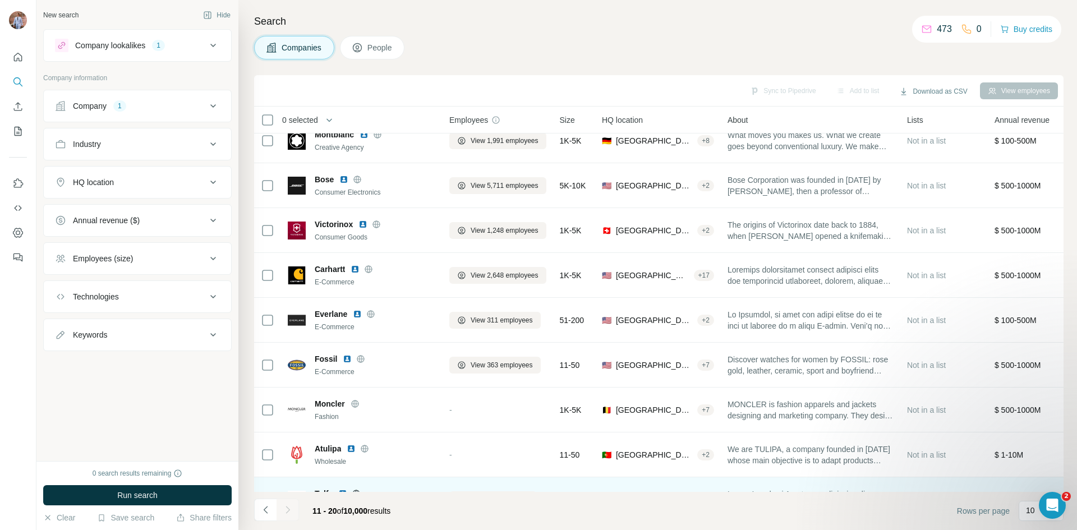
scroll to position [0, 0]
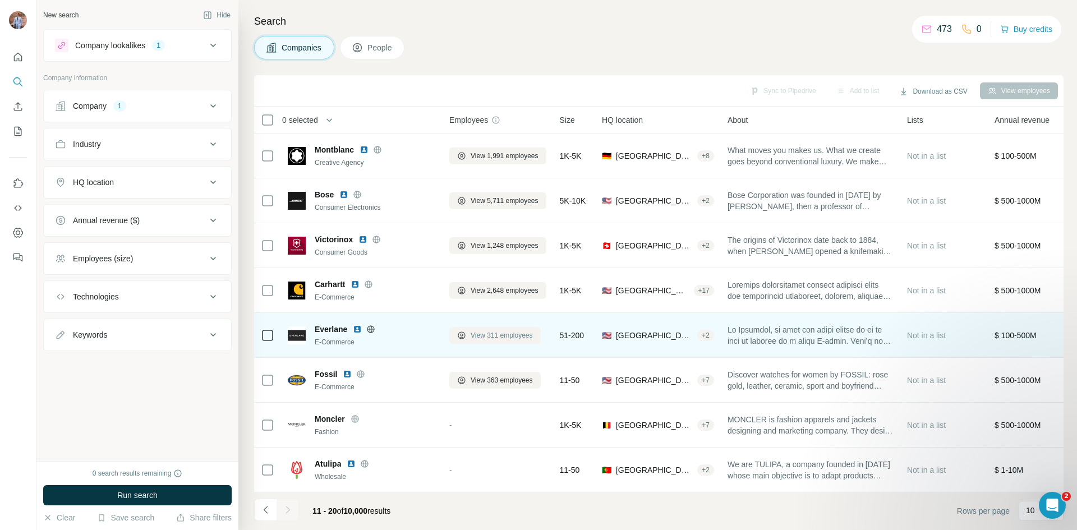
click at [482, 340] on button "View 311 employees" at bounding box center [494, 335] width 91 height 17
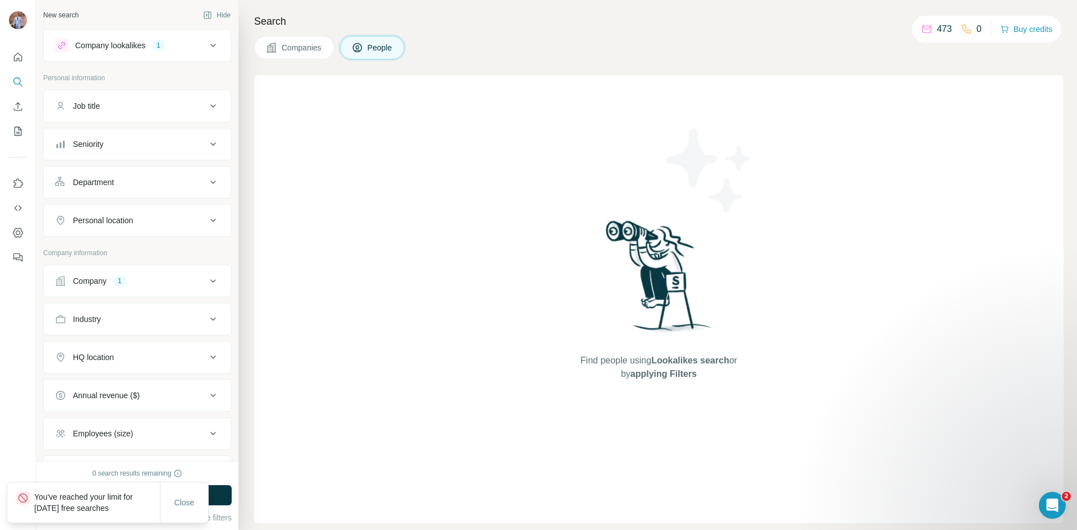
click at [290, 52] on span "Companies" at bounding box center [301, 47] width 41 height 11
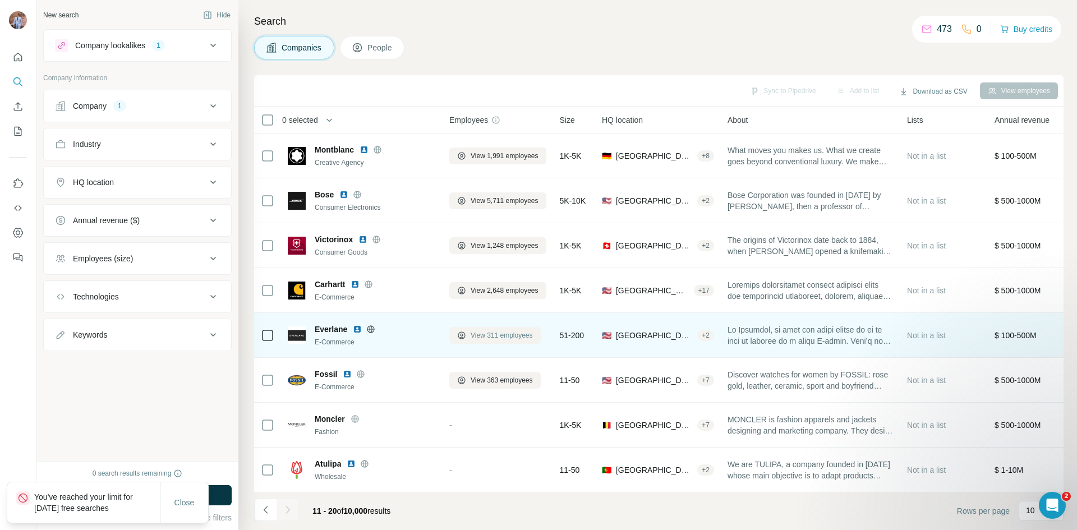
click at [492, 334] on span "View 311 employees" at bounding box center [501, 335] width 62 height 10
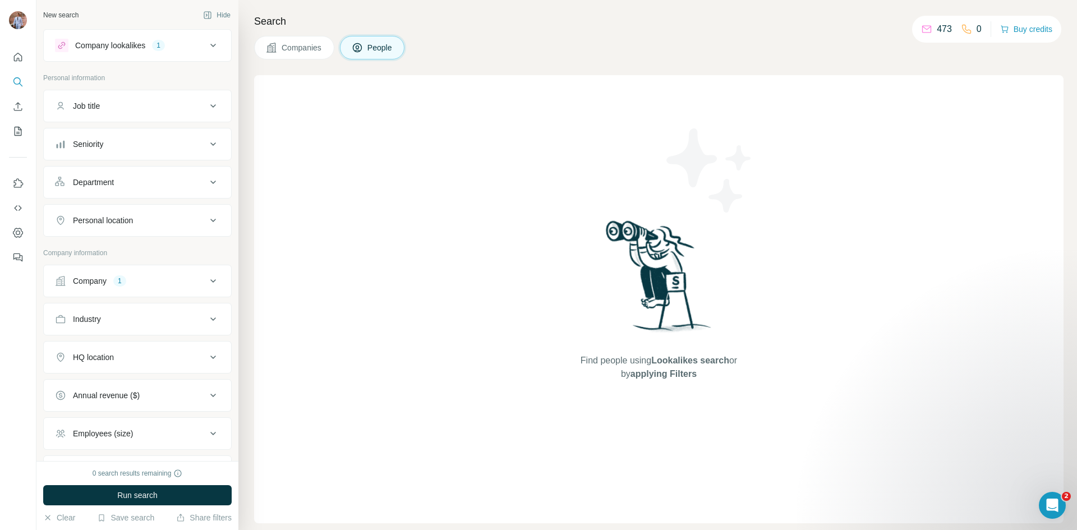
click at [300, 44] on span "Companies" at bounding box center [301, 47] width 41 height 11
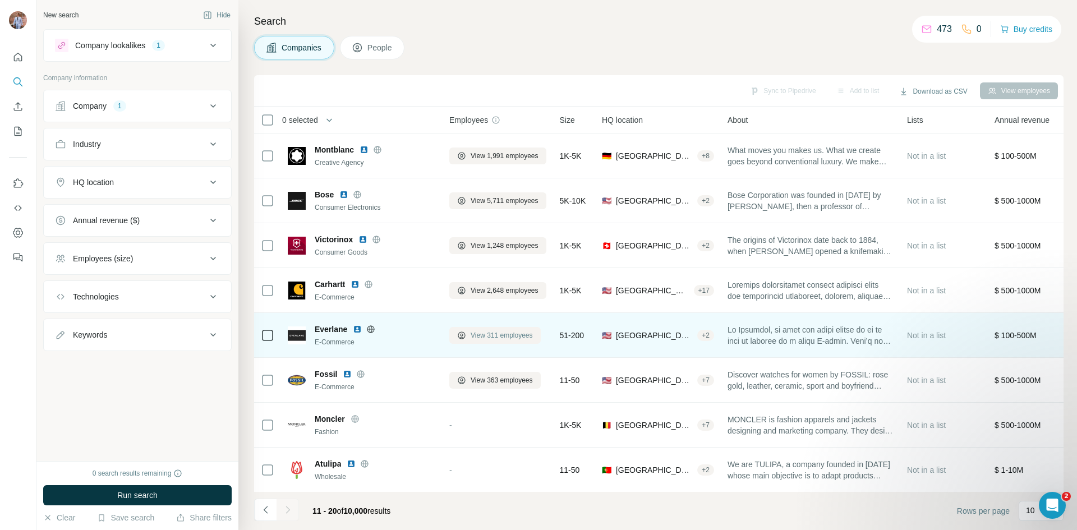
click at [494, 333] on span "View 311 employees" at bounding box center [501, 335] width 62 height 10
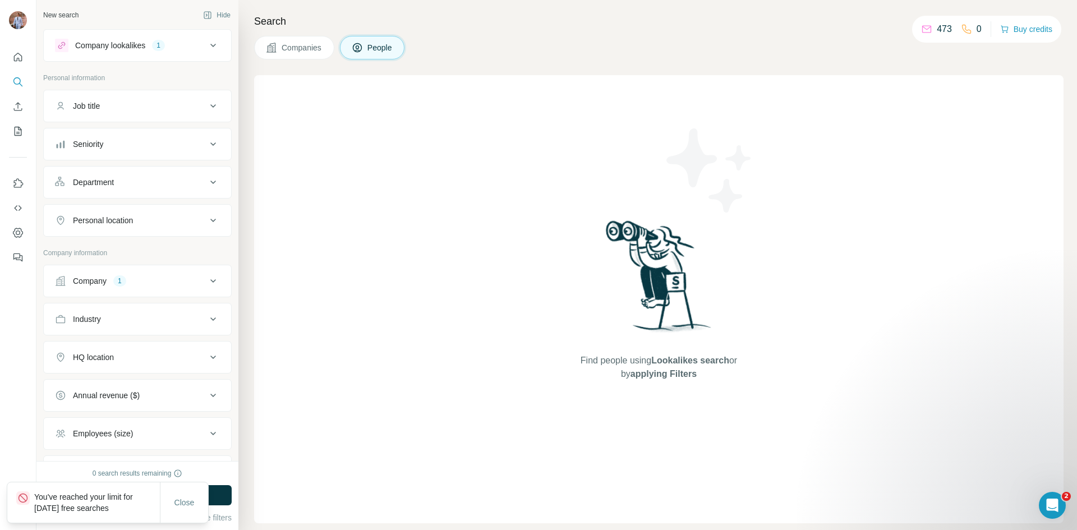
click at [294, 55] on button "Companies" at bounding box center [294, 48] width 80 height 24
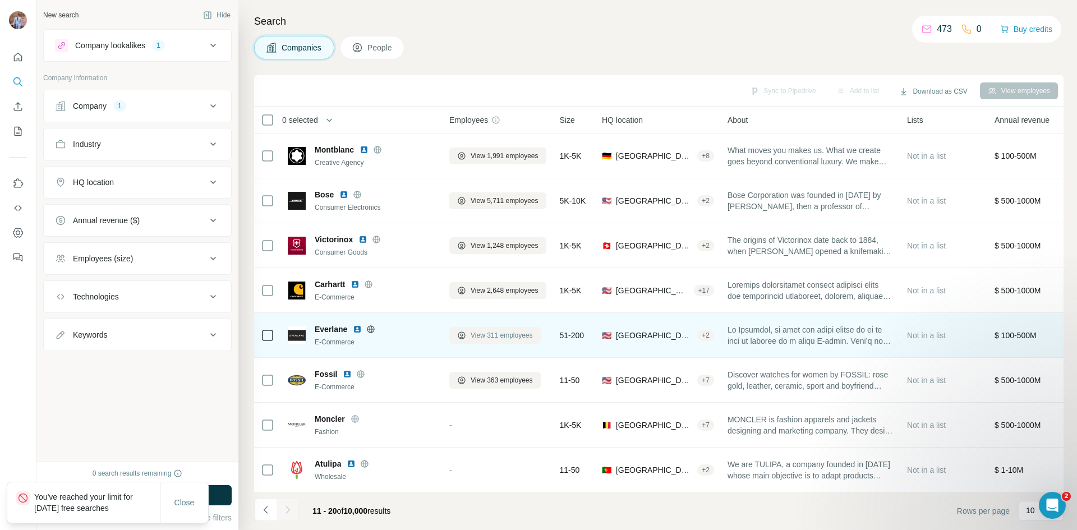
click at [491, 339] on span "View 311 employees" at bounding box center [501, 335] width 62 height 10
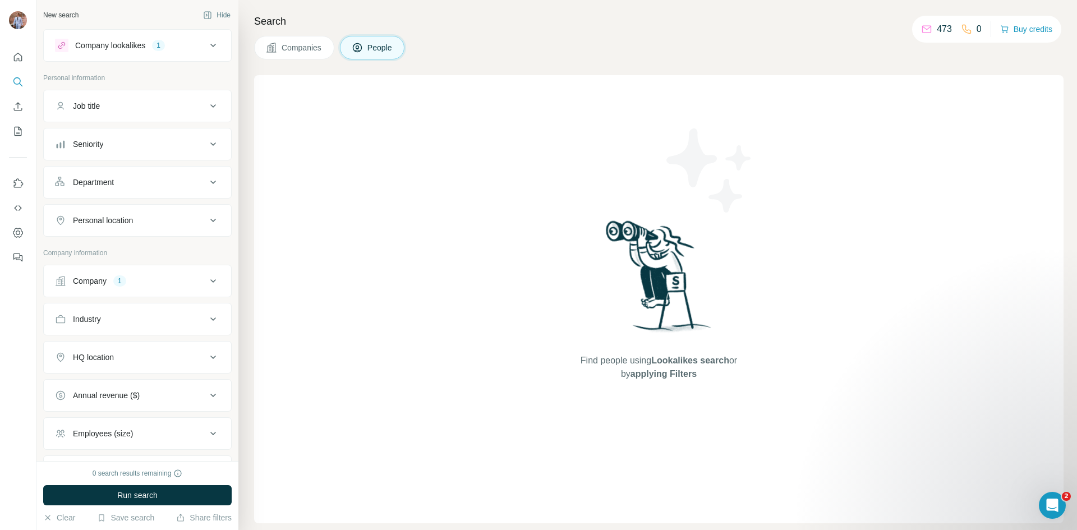
click at [294, 53] on button "Companies" at bounding box center [294, 48] width 80 height 24
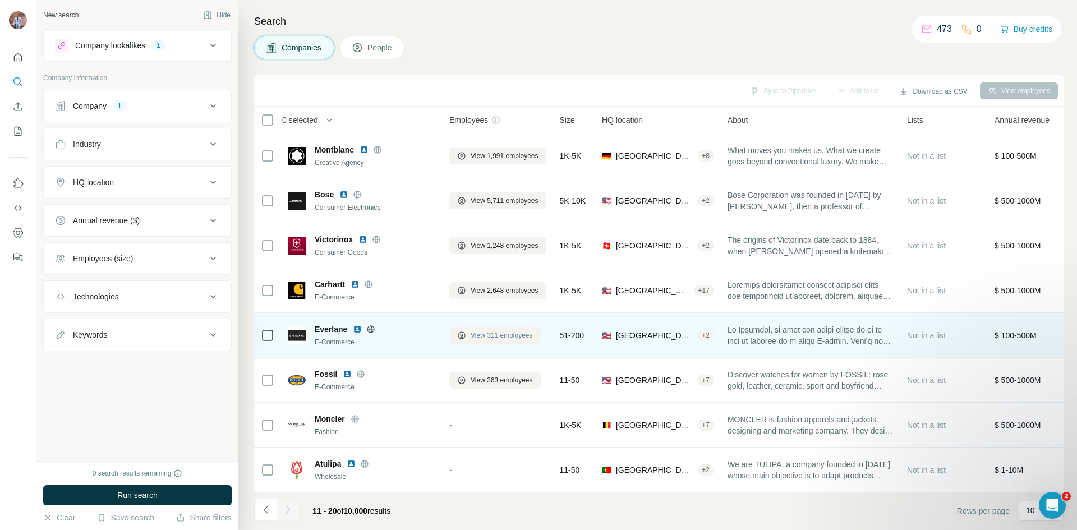
click at [482, 339] on span "View 311 employees" at bounding box center [501, 335] width 62 height 10
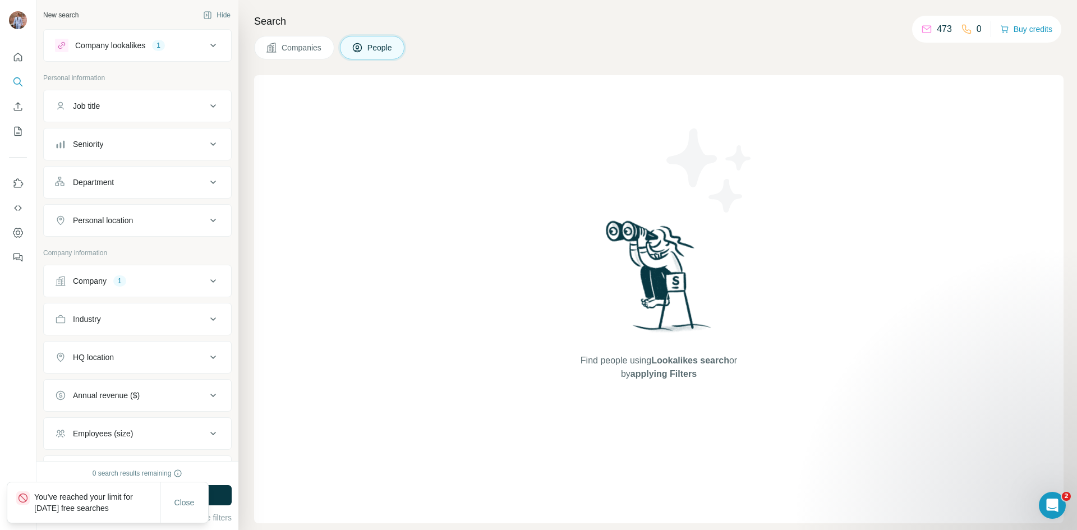
click at [284, 52] on span "Companies" at bounding box center [301, 47] width 41 height 11
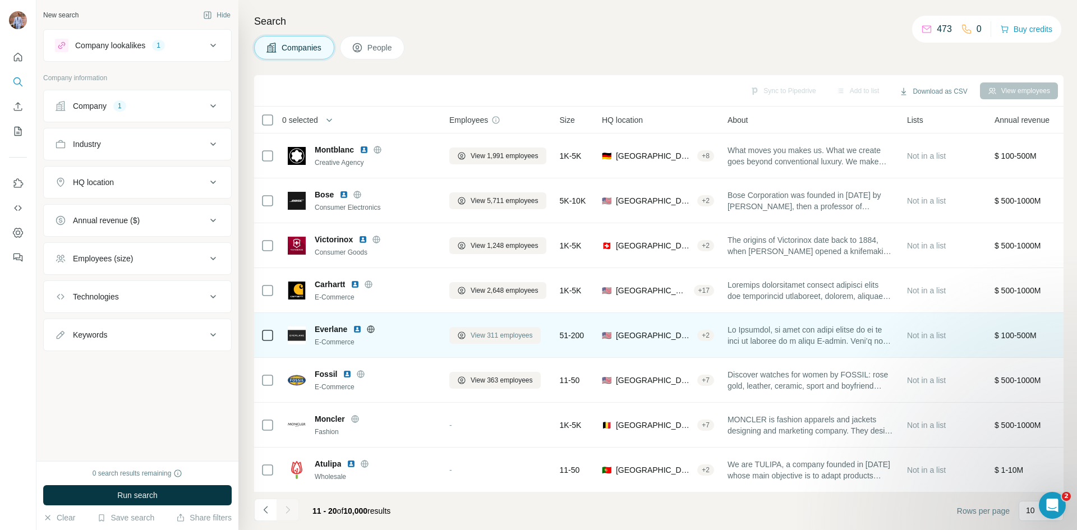
click at [491, 333] on span "View 311 employees" at bounding box center [501, 335] width 62 height 10
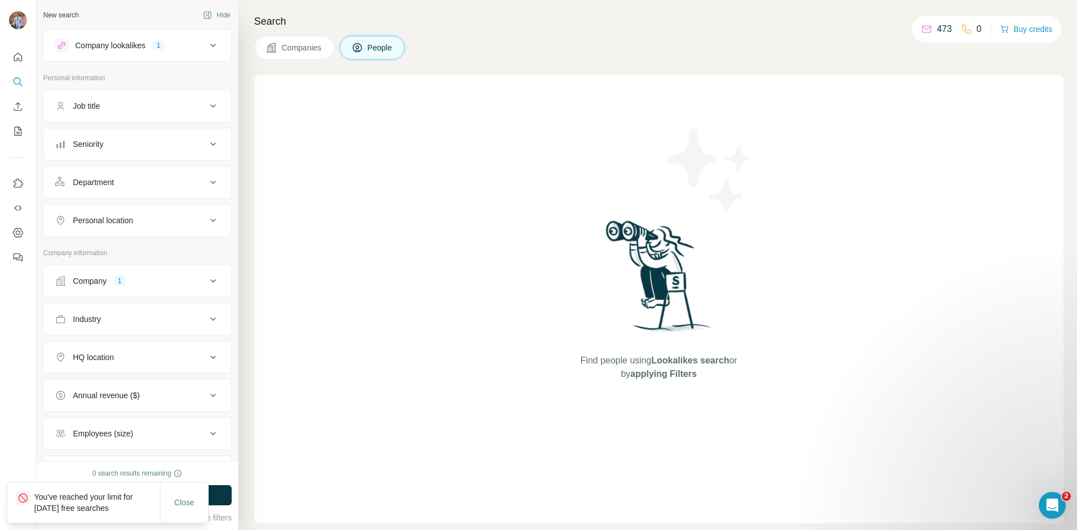
click at [297, 51] on span "Companies" at bounding box center [301, 47] width 41 height 11
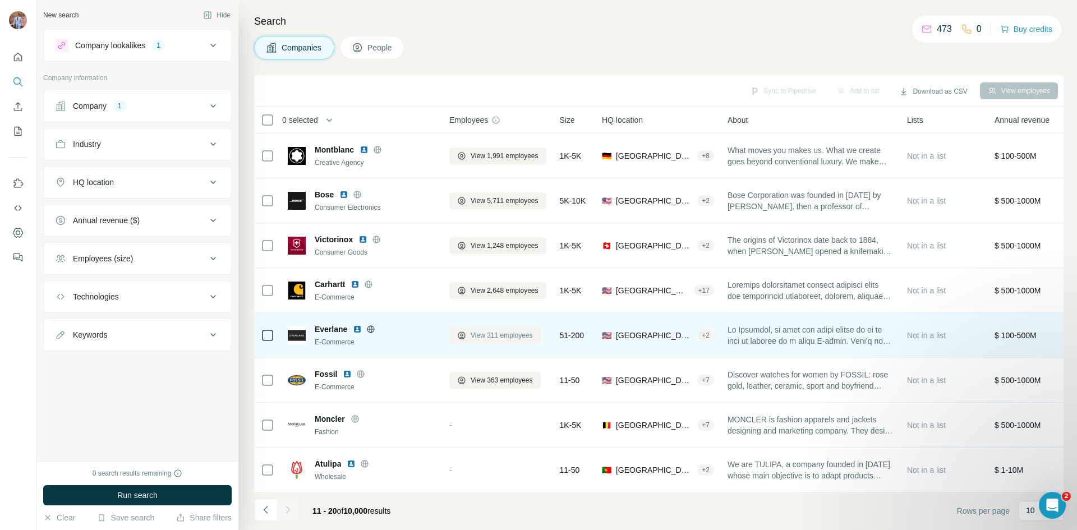
click at [481, 336] on span "View 311 employees" at bounding box center [501, 335] width 62 height 10
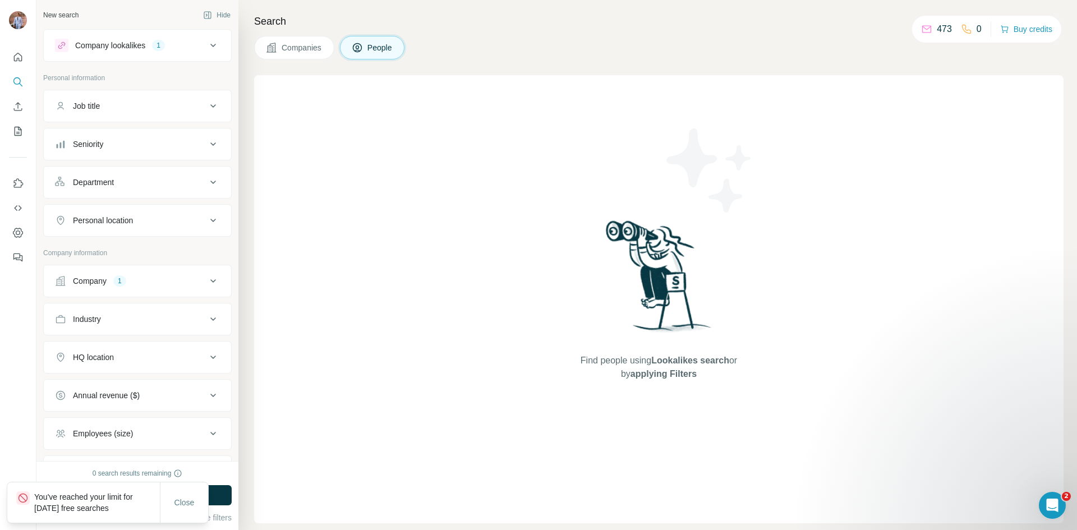
click at [309, 47] on span "Companies" at bounding box center [301, 47] width 41 height 11
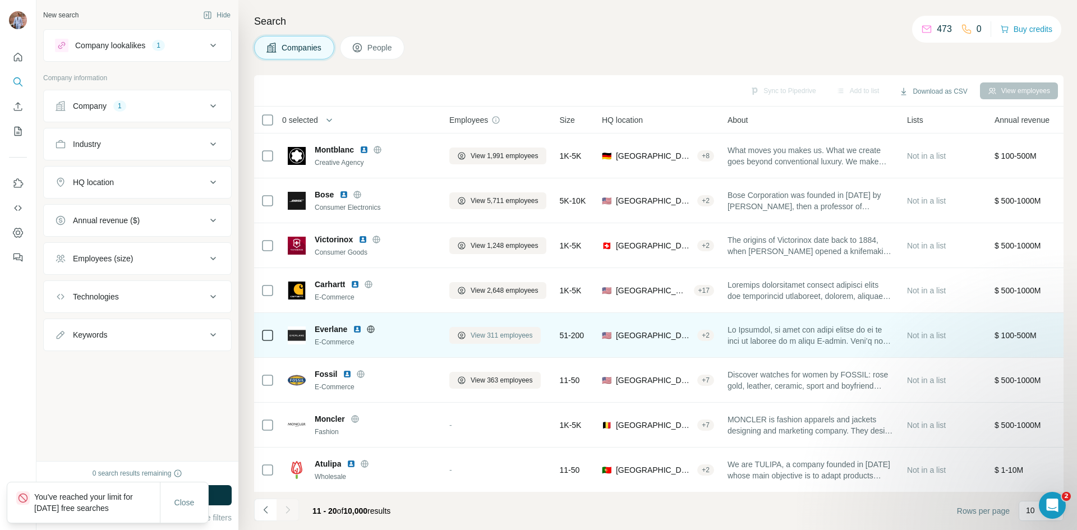
click at [493, 336] on span "View 311 employees" at bounding box center [501, 335] width 62 height 10
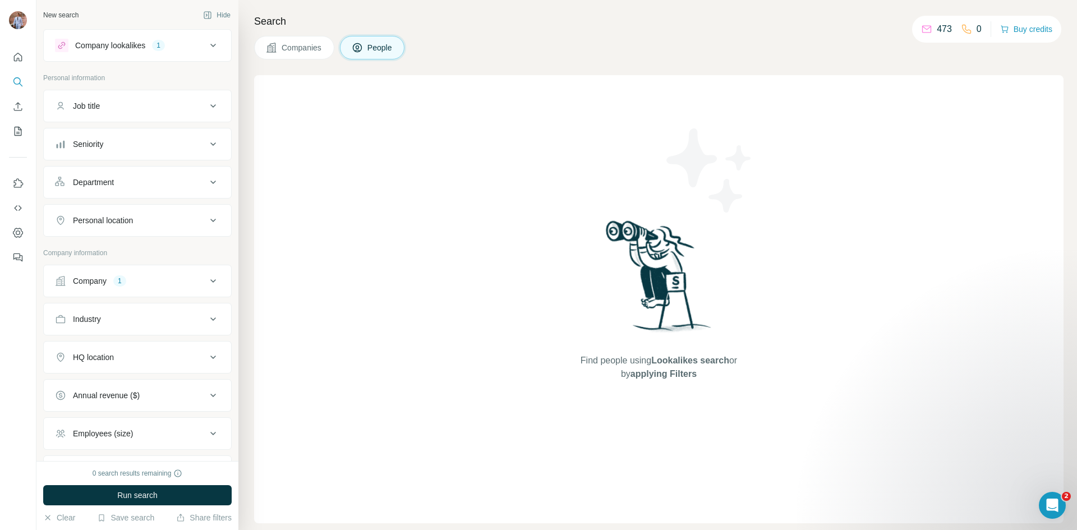
click at [292, 53] on span "Companies" at bounding box center [301, 47] width 41 height 11
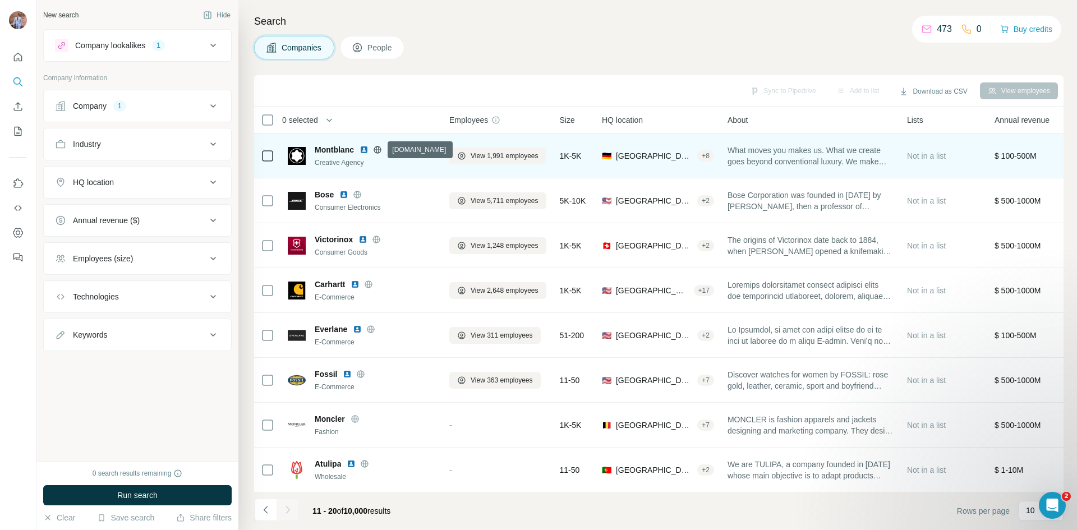
click at [378, 151] on icon at bounding box center [377, 149] width 3 height 7
click at [516, 156] on span "View 1,991 employees" at bounding box center [504, 156] width 68 height 10
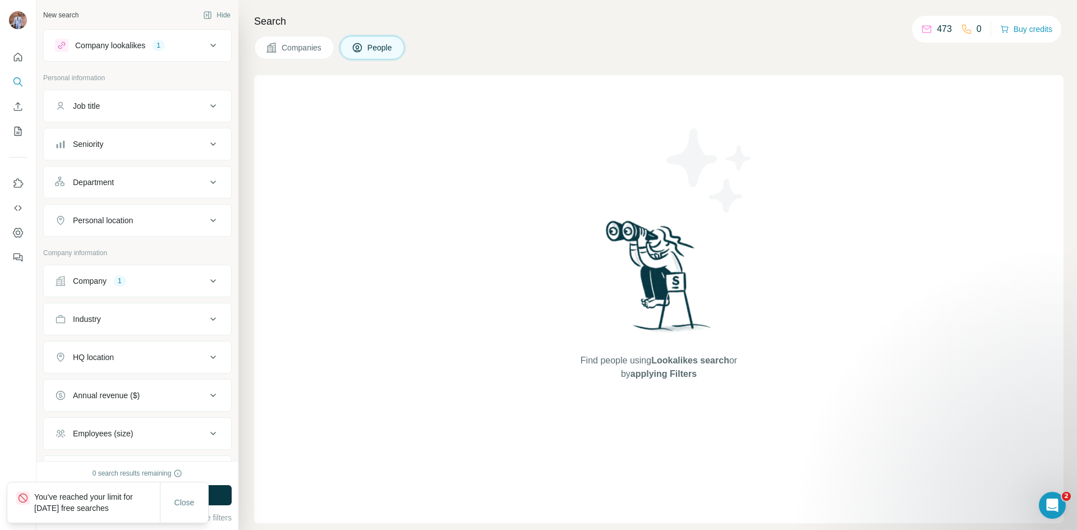
click at [297, 52] on span "Companies" at bounding box center [301, 47] width 41 height 11
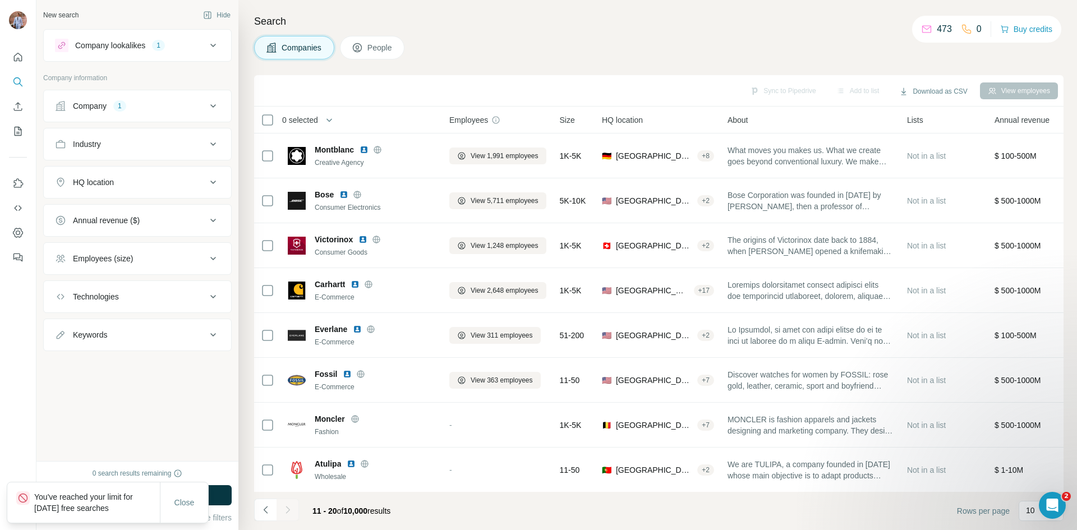
click at [377, 48] on span "People" at bounding box center [380, 47] width 26 height 11
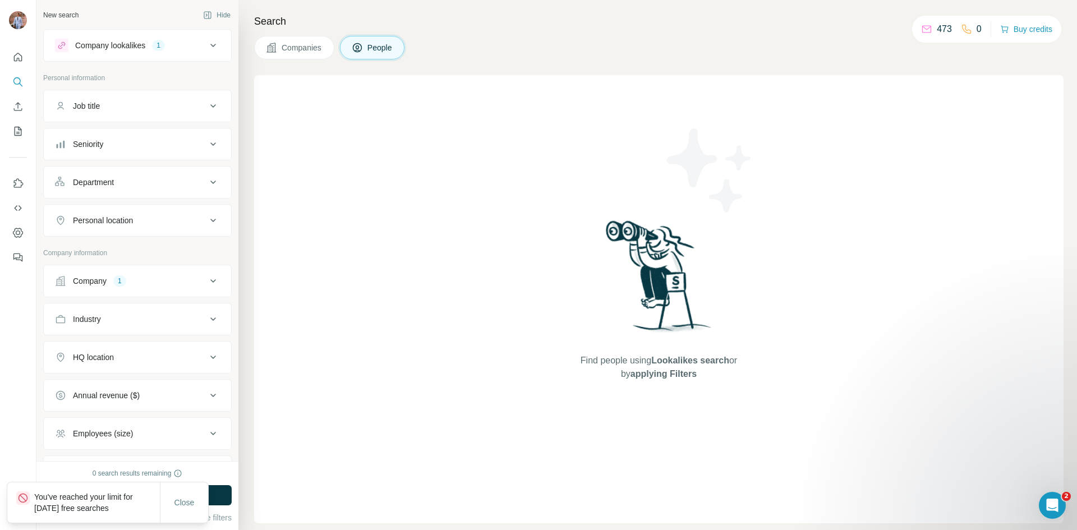
click at [307, 38] on button "Companies" at bounding box center [294, 48] width 80 height 24
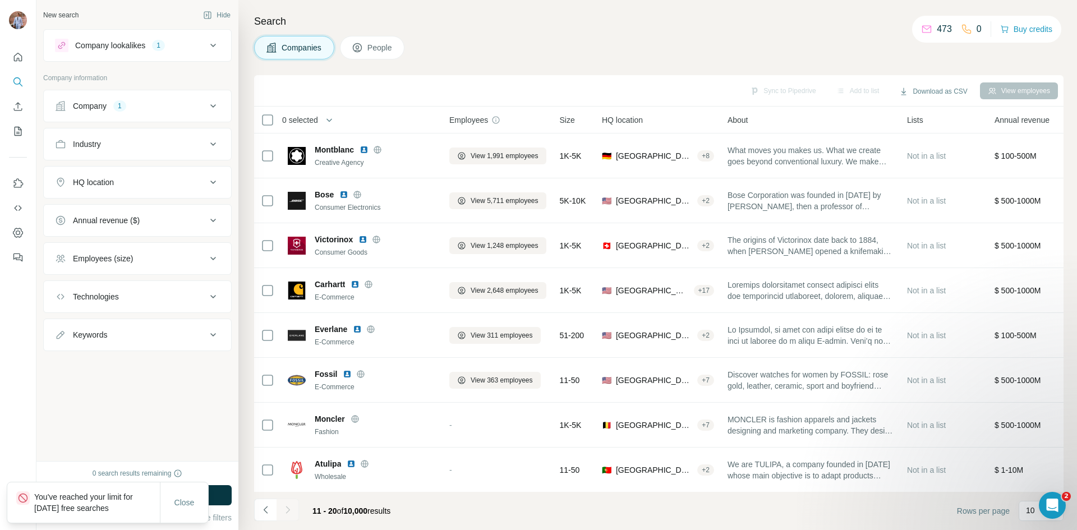
click at [302, 47] on span "Companies" at bounding box center [301, 47] width 41 height 11
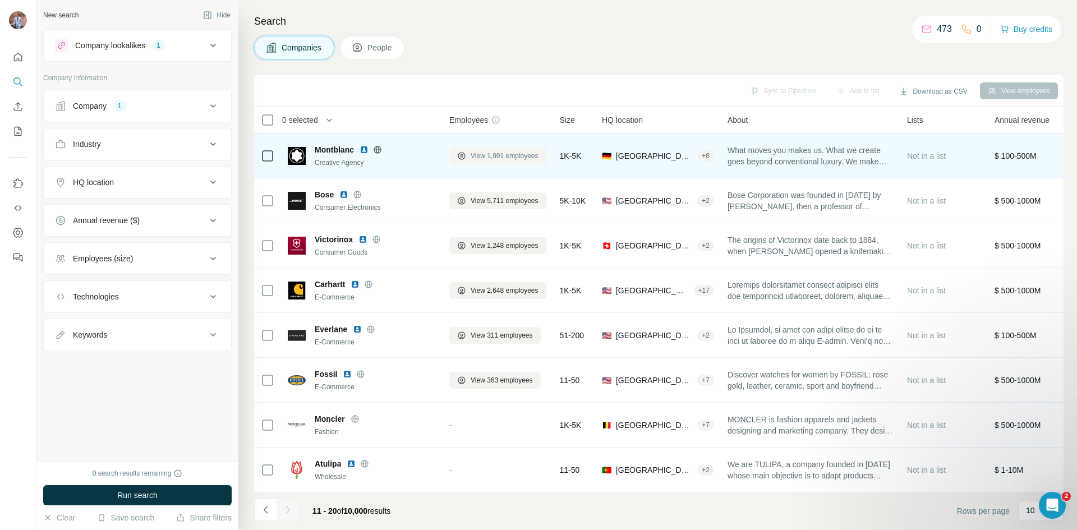
click at [500, 159] on span "View 1,991 employees" at bounding box center [504, 156] width 68 height 10
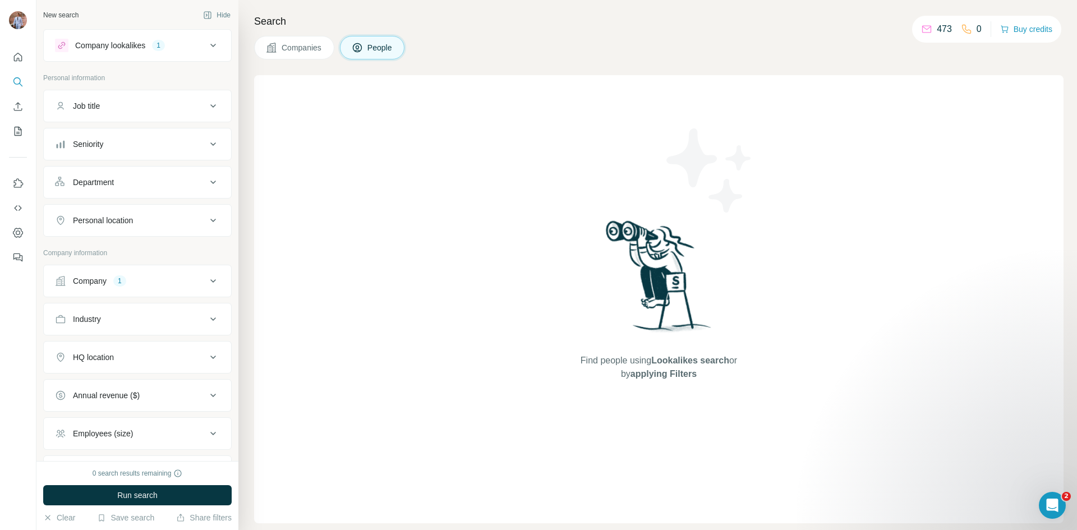
click at [301, 47] on span "Companies" at bounding box center [301, 47] width 41 height 11
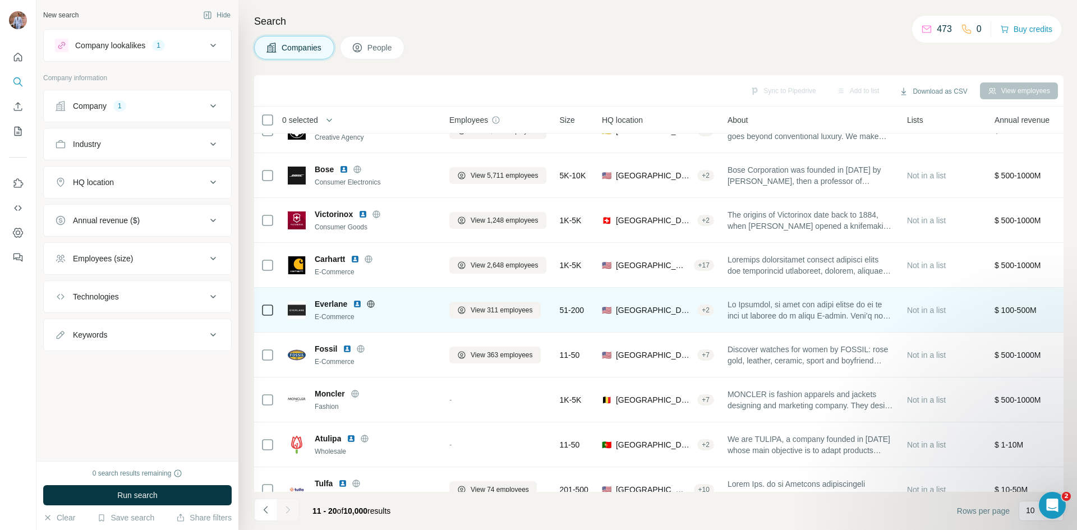
scroll to position [30, 0]
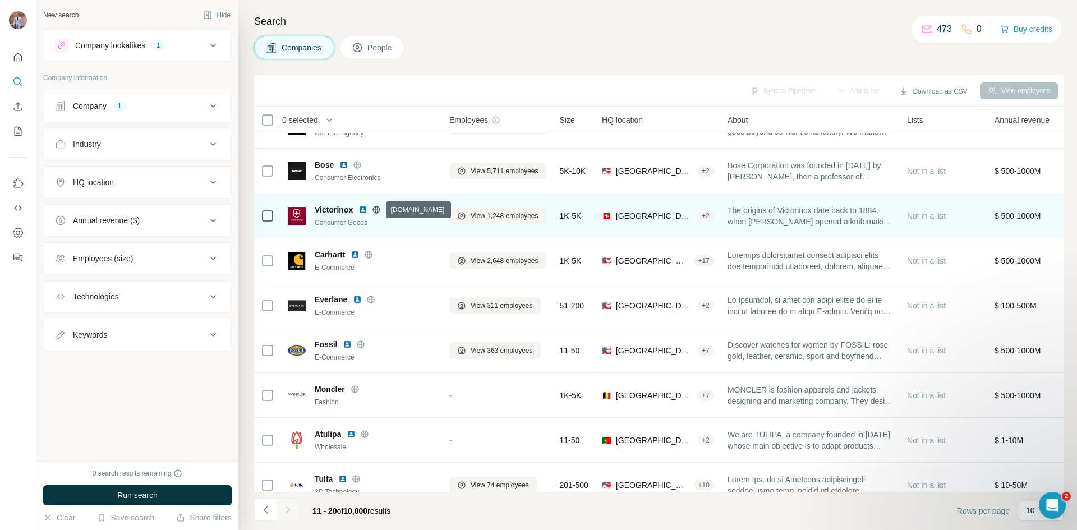
click at [375, 209] on icon at bounding box center [376, 209] width 7 height 1
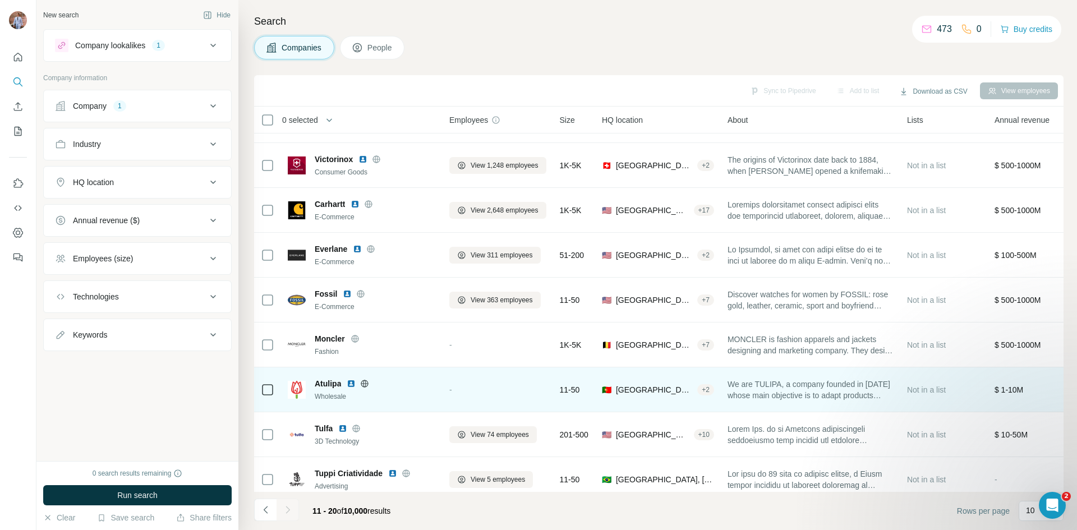
scroll to position [96, 0]
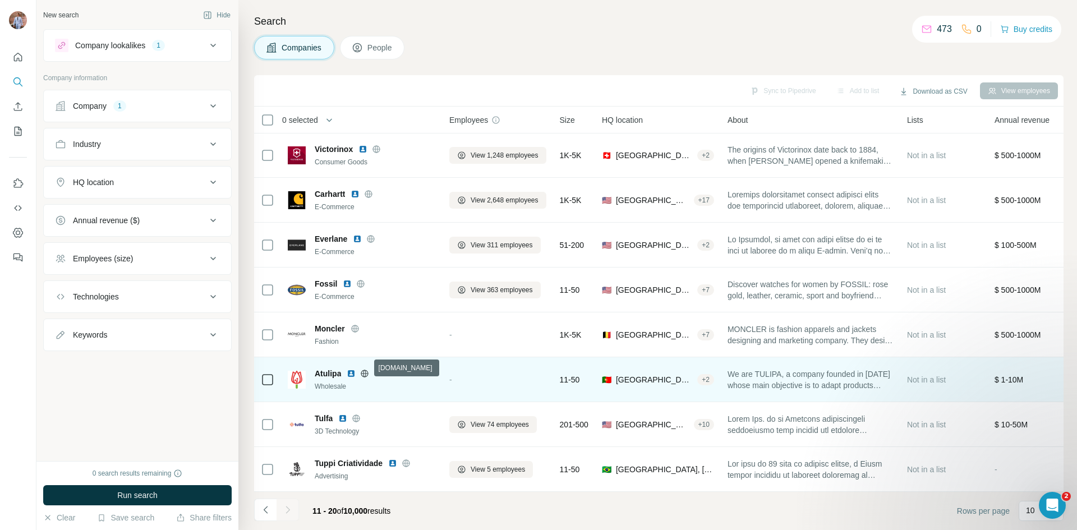
click at [364, 369] on icon at bounding box center [364, 372] width 3 height 7
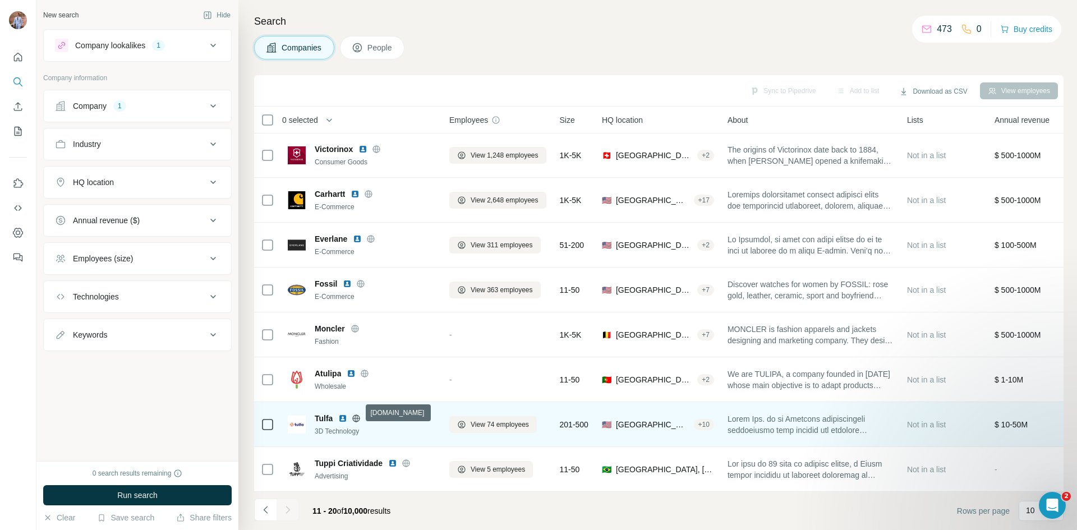
click at [355, 414] on icon at bounding box center [356, 418] width 9 height 9
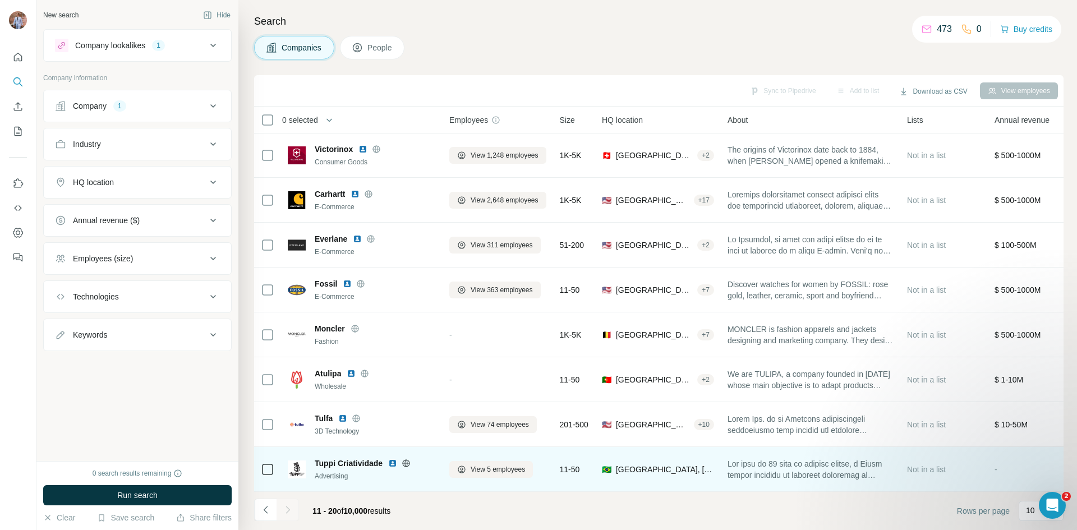
click at [408, 459] on icon at bounding box center [405, 463] width 9 height 9
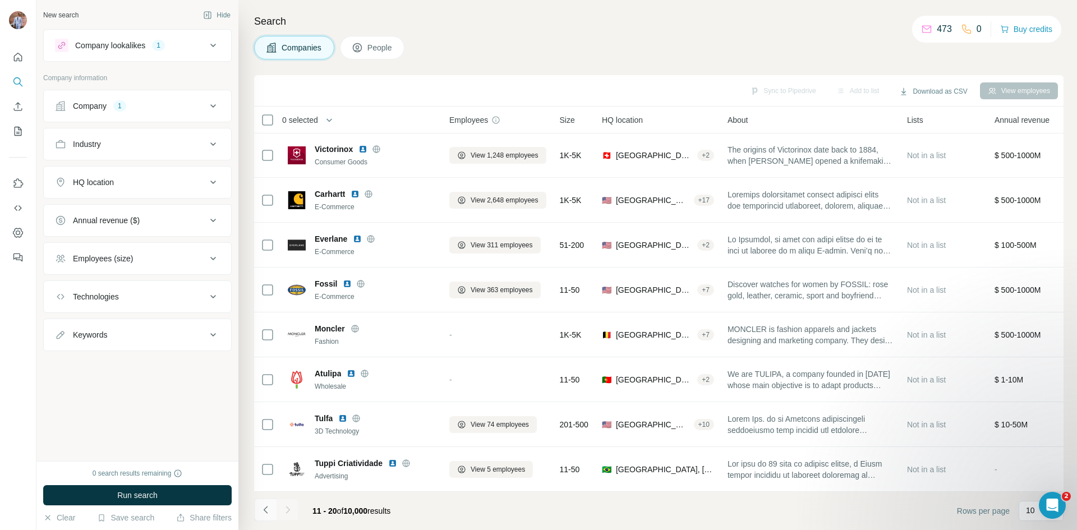
click at [267, 505] on icon "Navigate to previous page" at bounding box center [265, 509] width 11 height 11
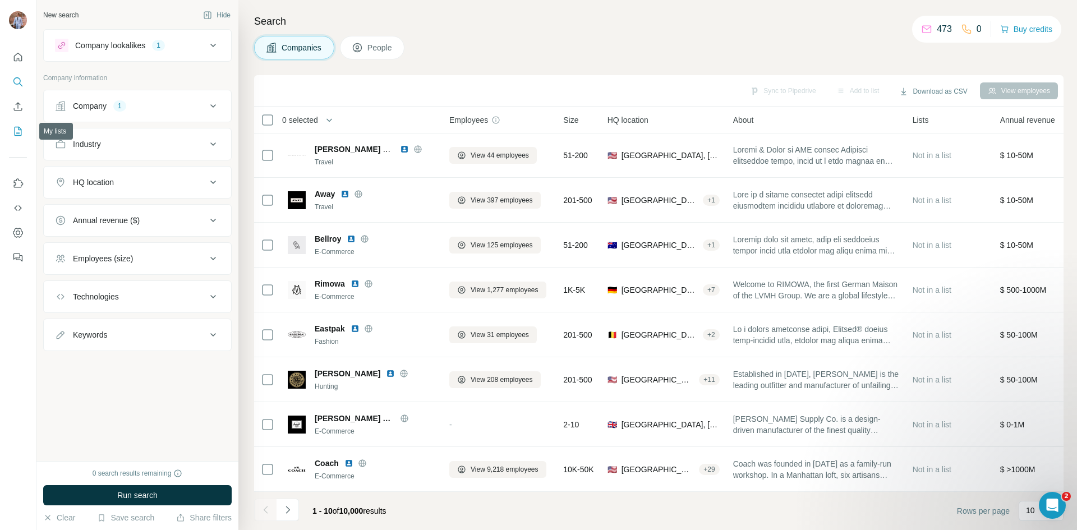
click at [18, 126] on icon "My lists" at bounding box center [17, 131] width 11 height 11
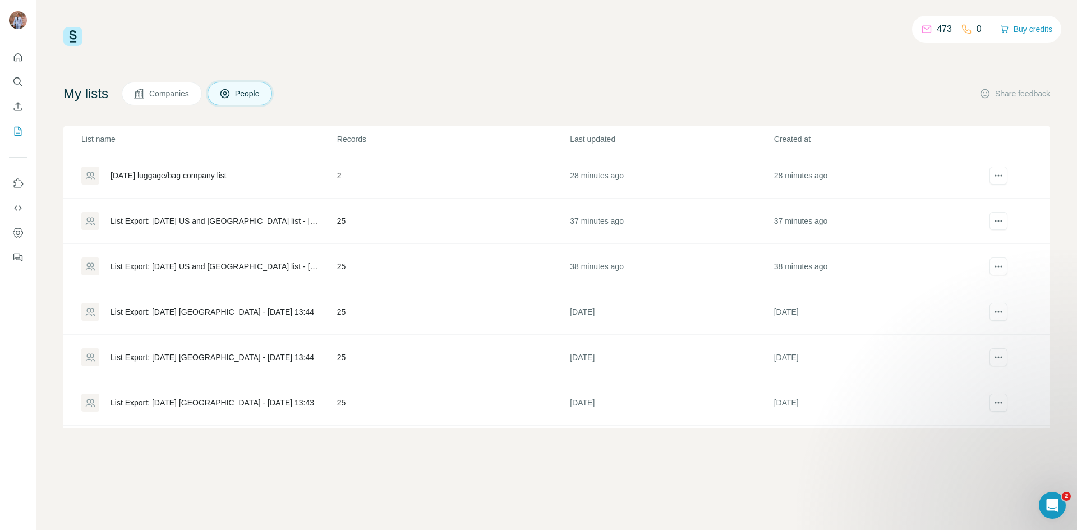
click at [195, 175] on div "[DATE] luggage/bag company list" at bounding box center [168, 175] width 116 height 11
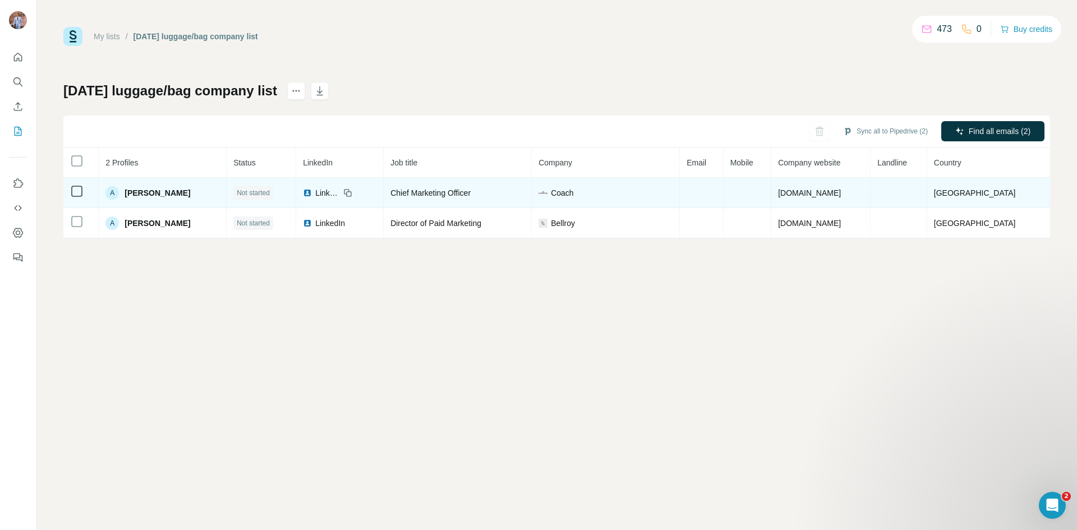
click at [161, 195] on span "[PERSON_NAME]" at bounding box center [157, 192] width 66 height 11
click at [446, 199] on tr "A [PERSON_NAME] Not started LinkedIn Chief Marketing Officer Coach [DOMAIN_NAME…" at bounding box center [556, 193] width 986 height 30
click at [595, 198] on td "Coach" at bounding box center [606, 193] width 148 height 30
click at [343, 193] on icon at bounding box center [347, 192] width 9 height 9
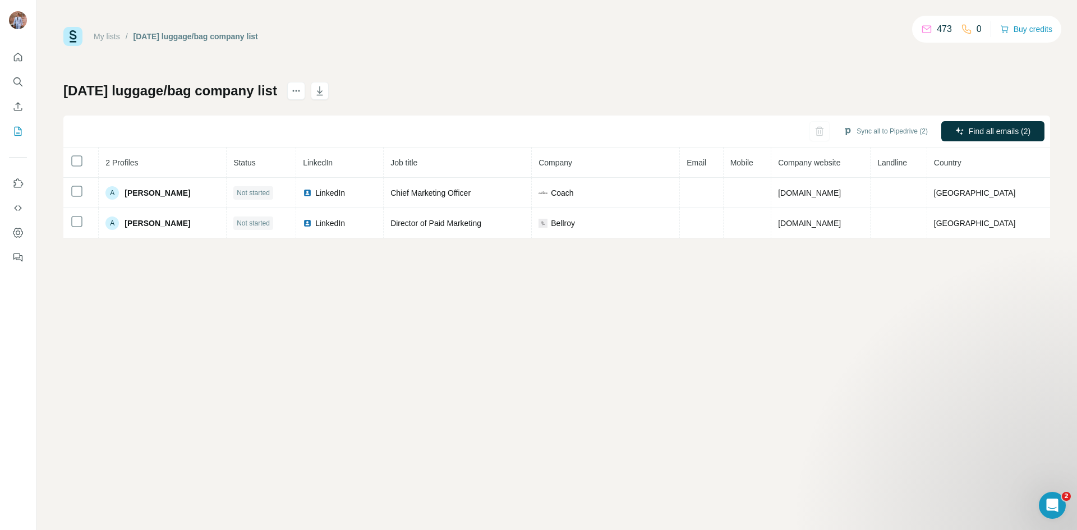
click at [233, 316] on div "My lists / [DATE] luggage/bag company list 473 0 Buy credits [DATE] luggage/bag…" at bounding box center [556, 265] width 1040 height 530
click at [814, 133] on div "Sync all to Pipedrive (2) Find all emails (2)" at bounding box center [556, 132] width 986 height 32
click at [302, 93] on icon "actions" at bounding box center [295, 90] width 11 height 11
click at [399, 118] on div "Delete list" at bounding box center [423, 115] width 139 height 20
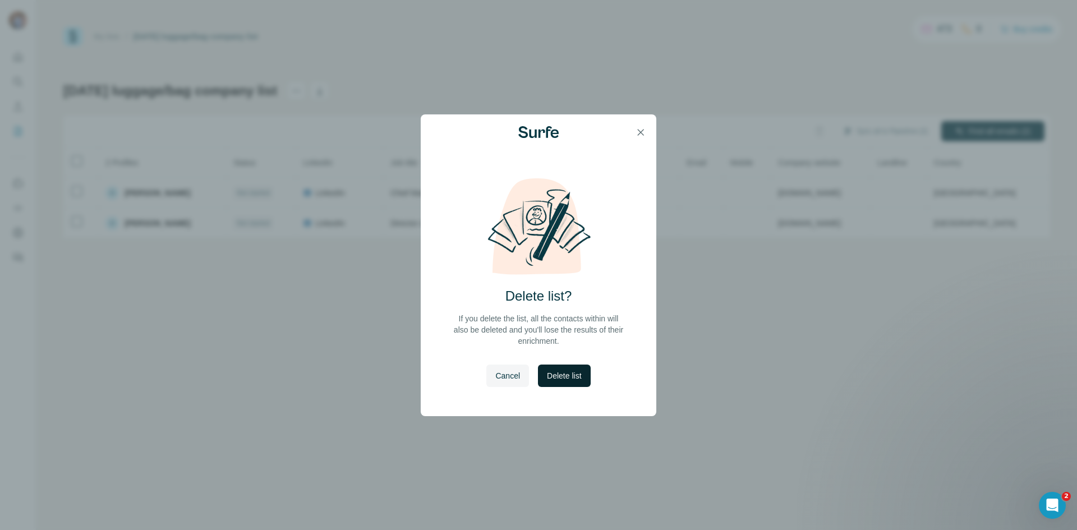
click at [563, 371] on span "Delete list" at bounding box center [564, 375] width 34 height 11
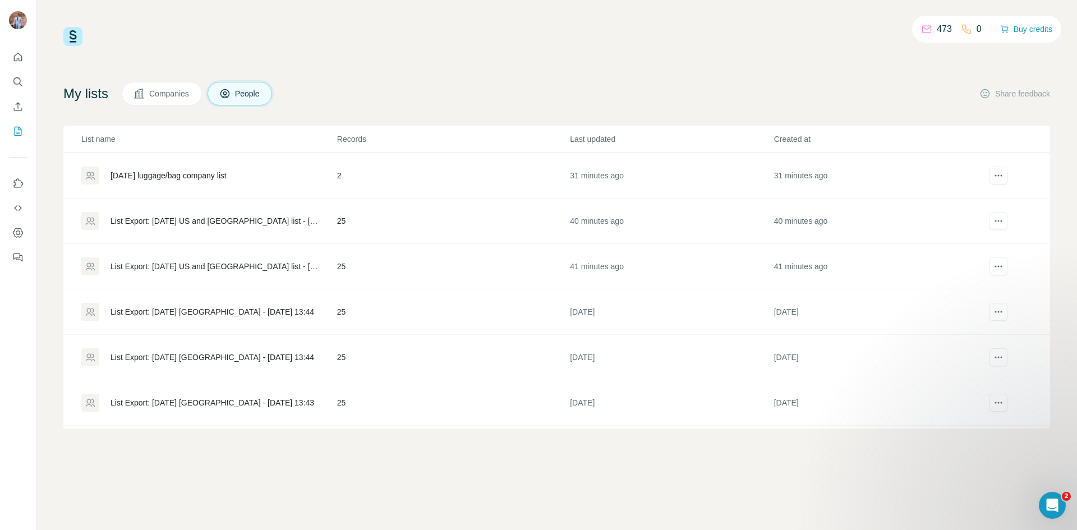
click at [220, 30] on div "473 0 Buy credits" at bounding box center [556, 36] width 986 height 19
click at [15, 84] on icon "Search" at bounding box center [16, 80] width 7 height 7
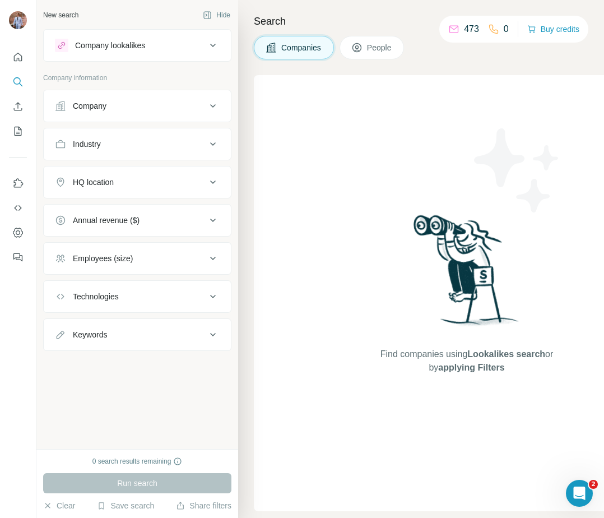
click at [164, 15] on div "New search Hide" at bounding box center [137, 15] width 188 height 17
click at [19, 132] on icon "My lists" at bounding box center [19, 130] width 6 height 7
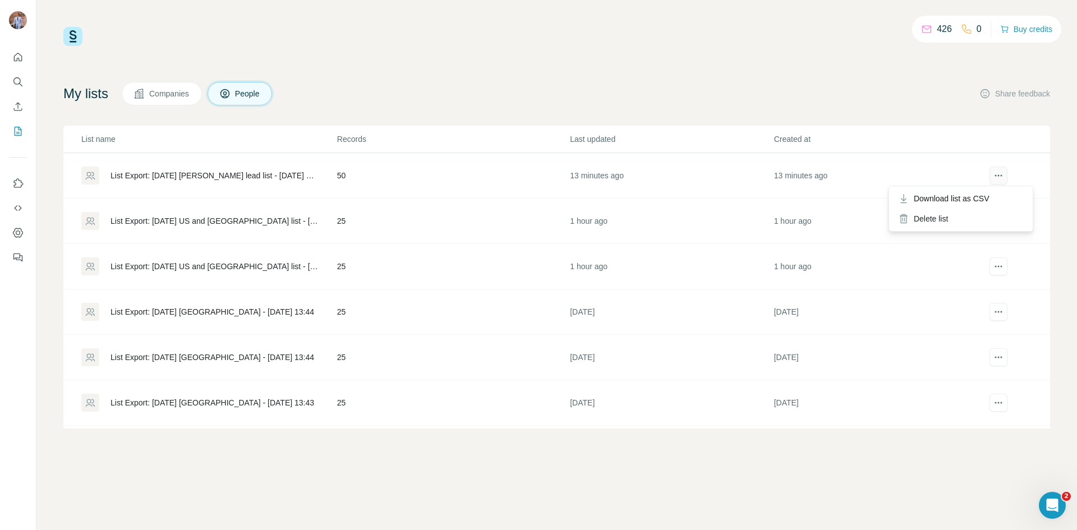
click at [997, 175] on icon "actions" at bounding box center [998, 176] width 2 height 2
click at [957, 202] on span "Download list as CSV" at bounding box center [951, 198] width 76 height 11
